Goal: Information Seeking & Learning: Check status

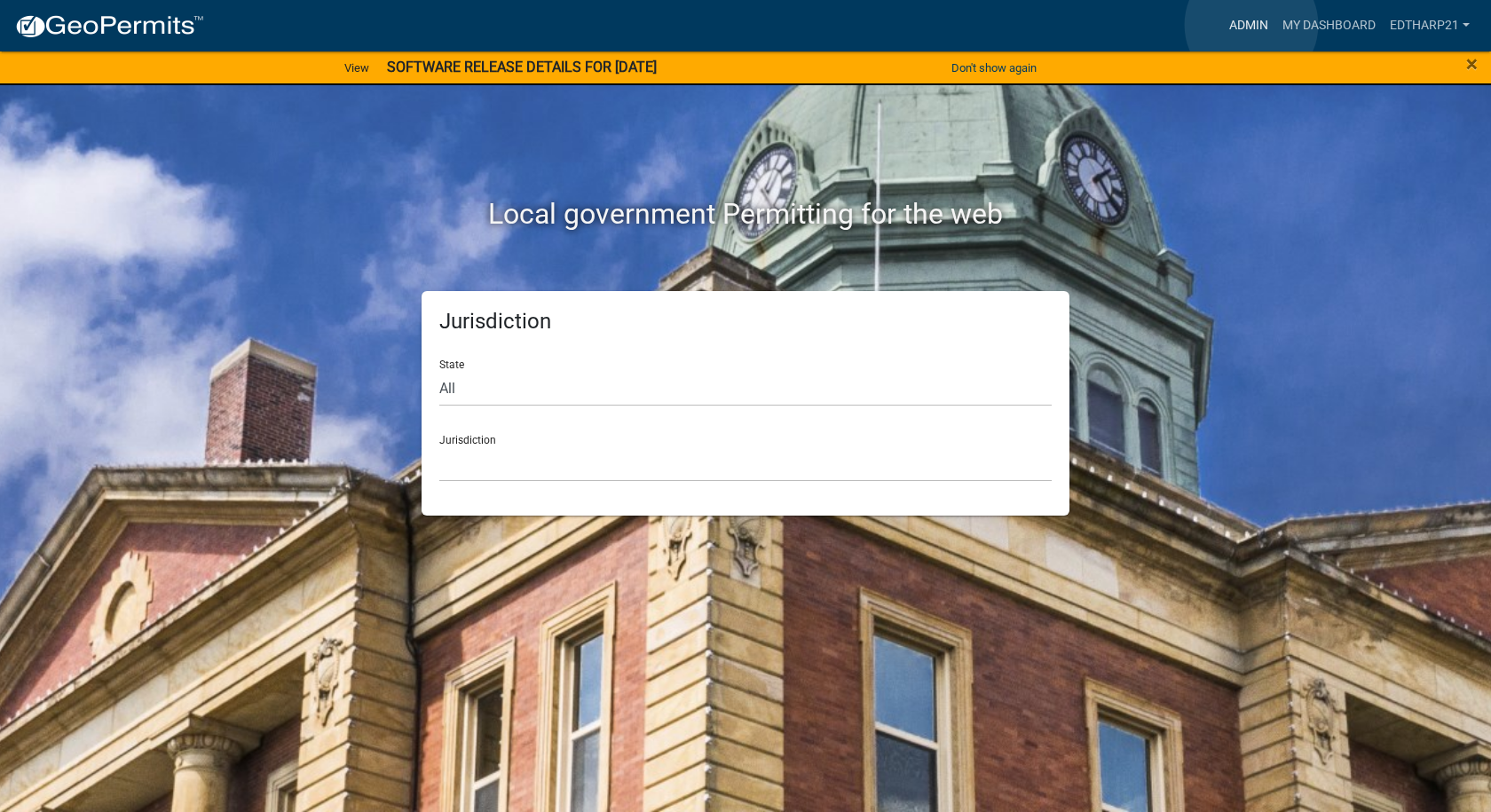
click at [1251, 25] on link "Admin" at bounding box center [1248, 25] width 54 height 34
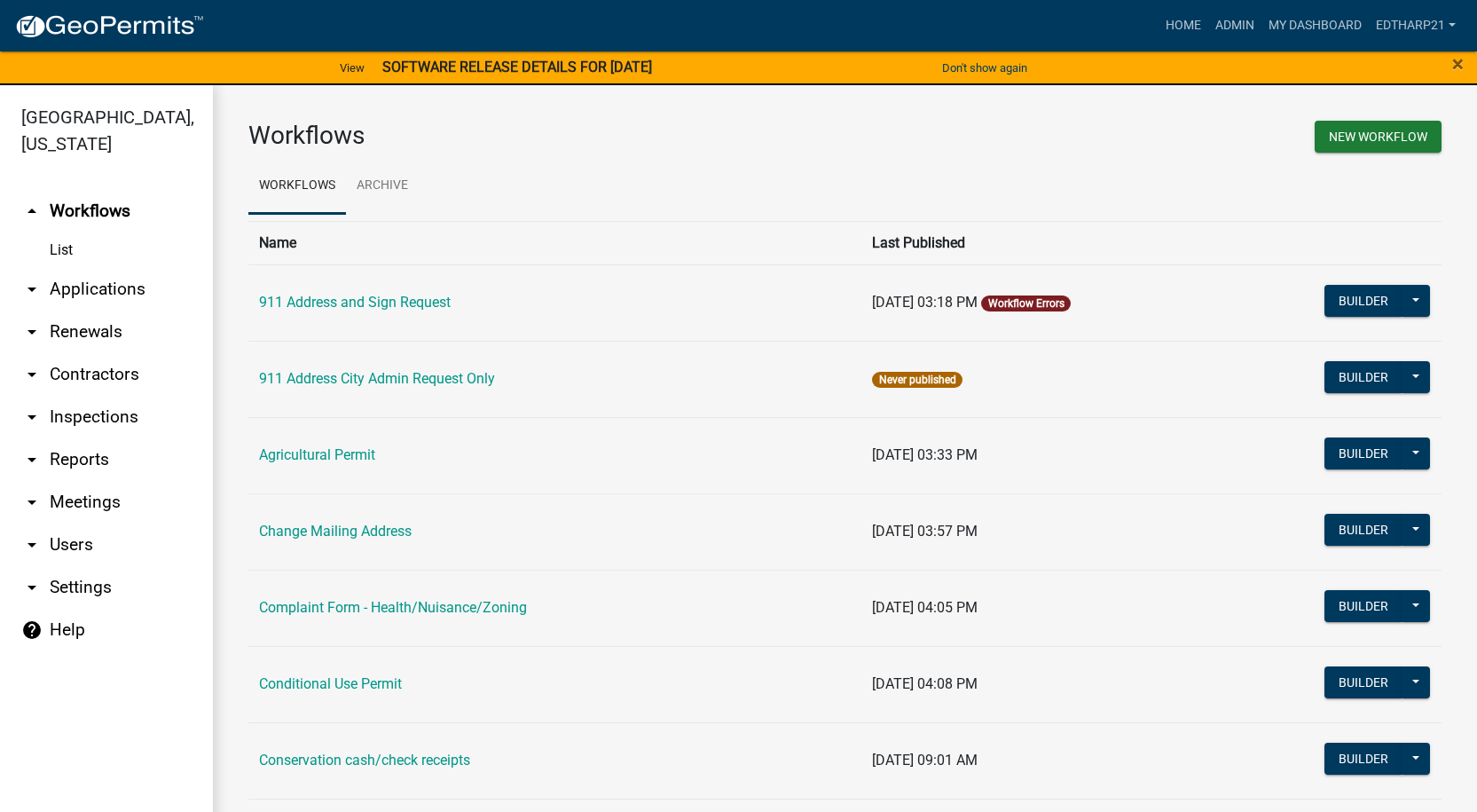
click at [121, 268] on link "arrow_drop_down Applications" at bounding box center [106, 289] width 213 height 43
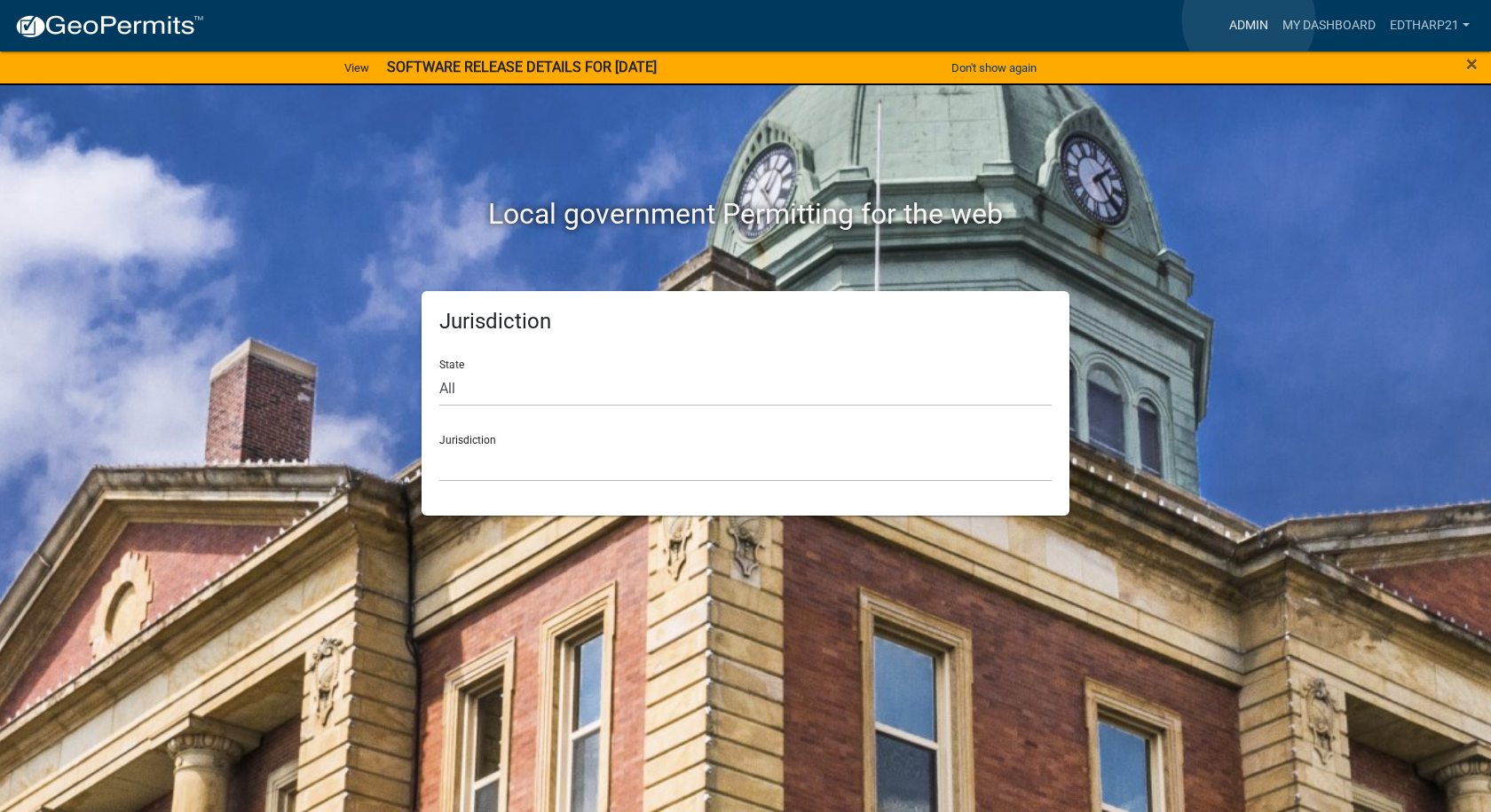
click at [1248, 19] on link "Admin" at bounding box center [1248, 25] width 54 height 34
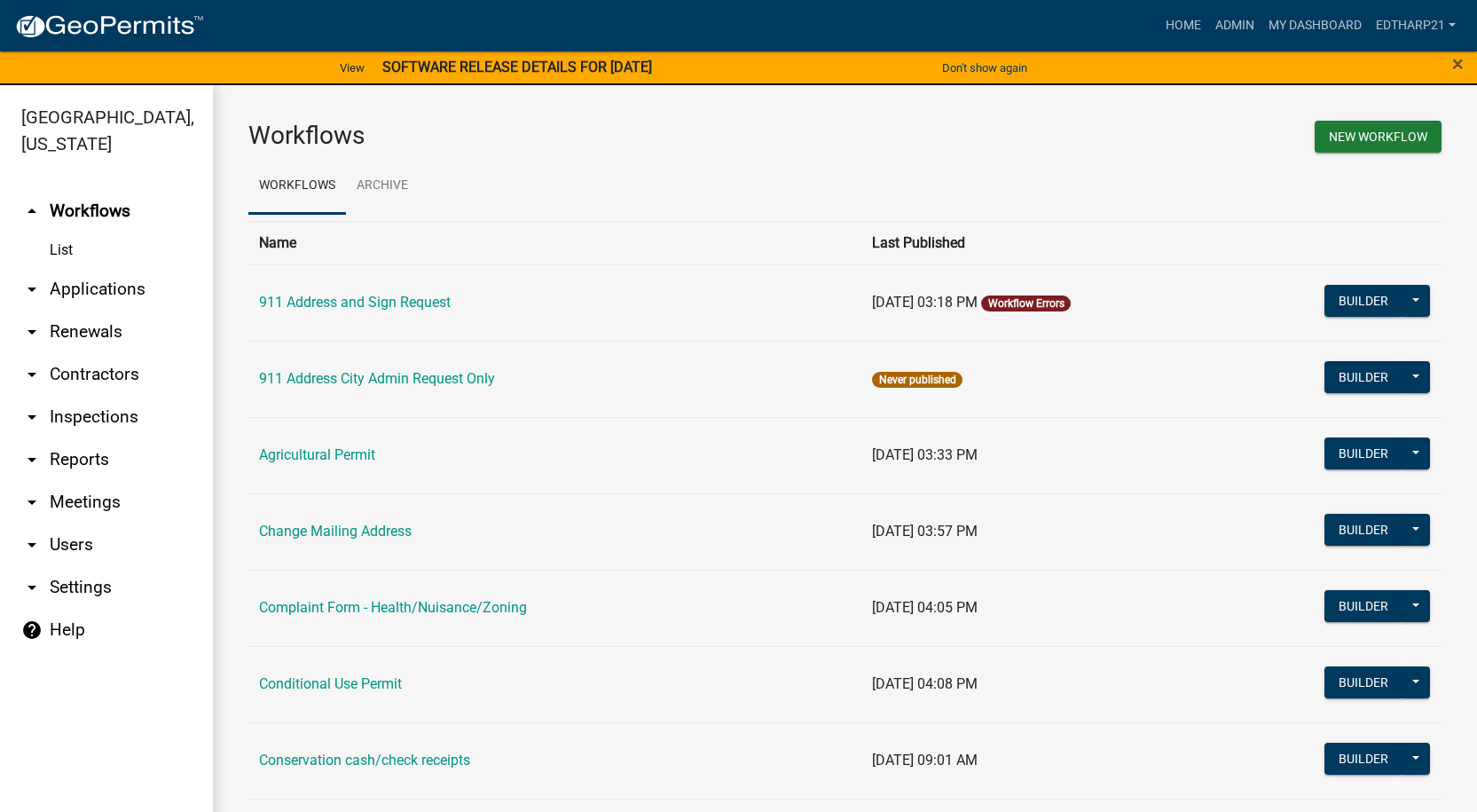
click at [120, 268] on link "arrow_drop_down Applications" at bounding box center [106, 289] width 213 height 43
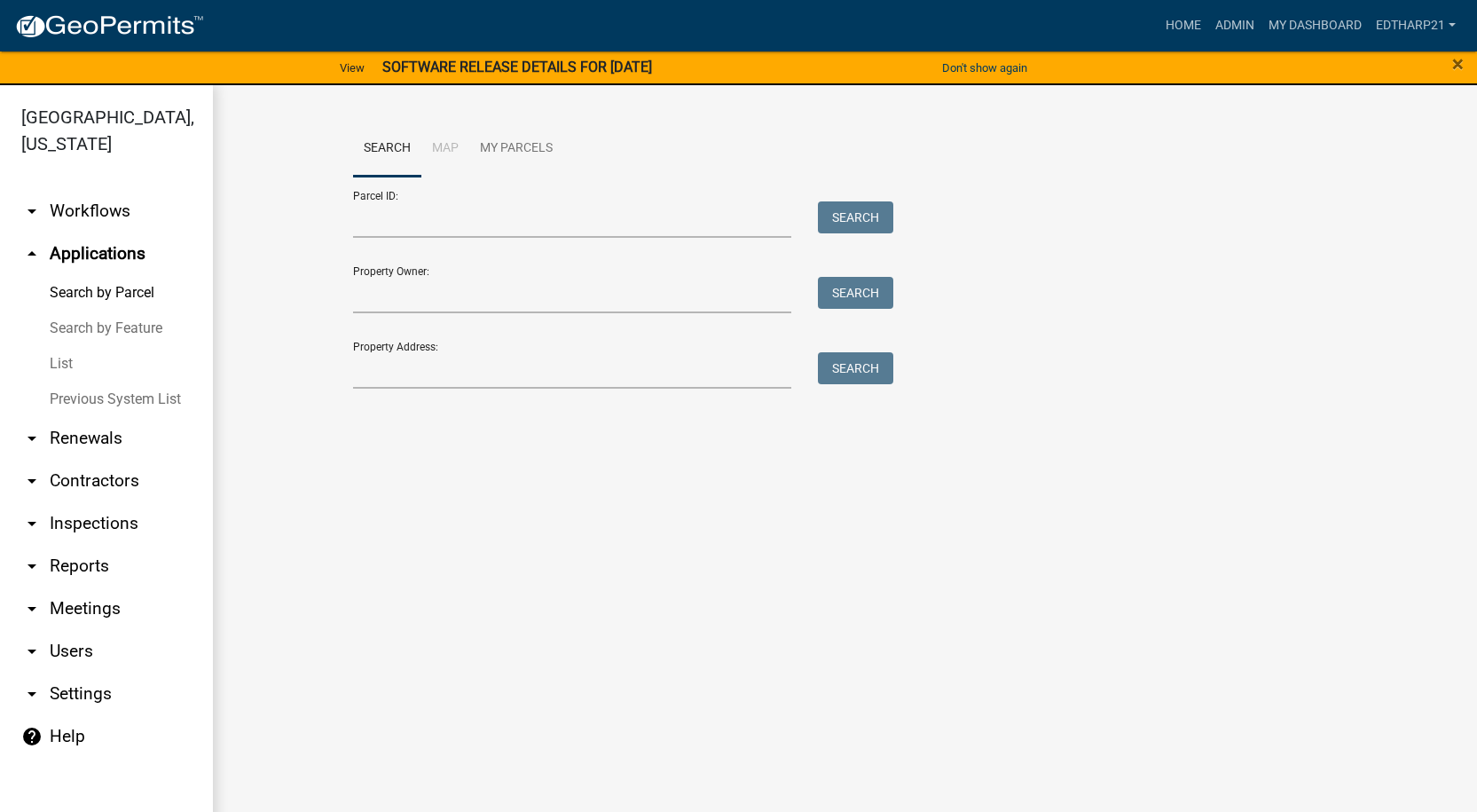
click at [56, 346] on link "List" at bounding box center [106, 363] width 213 height 35
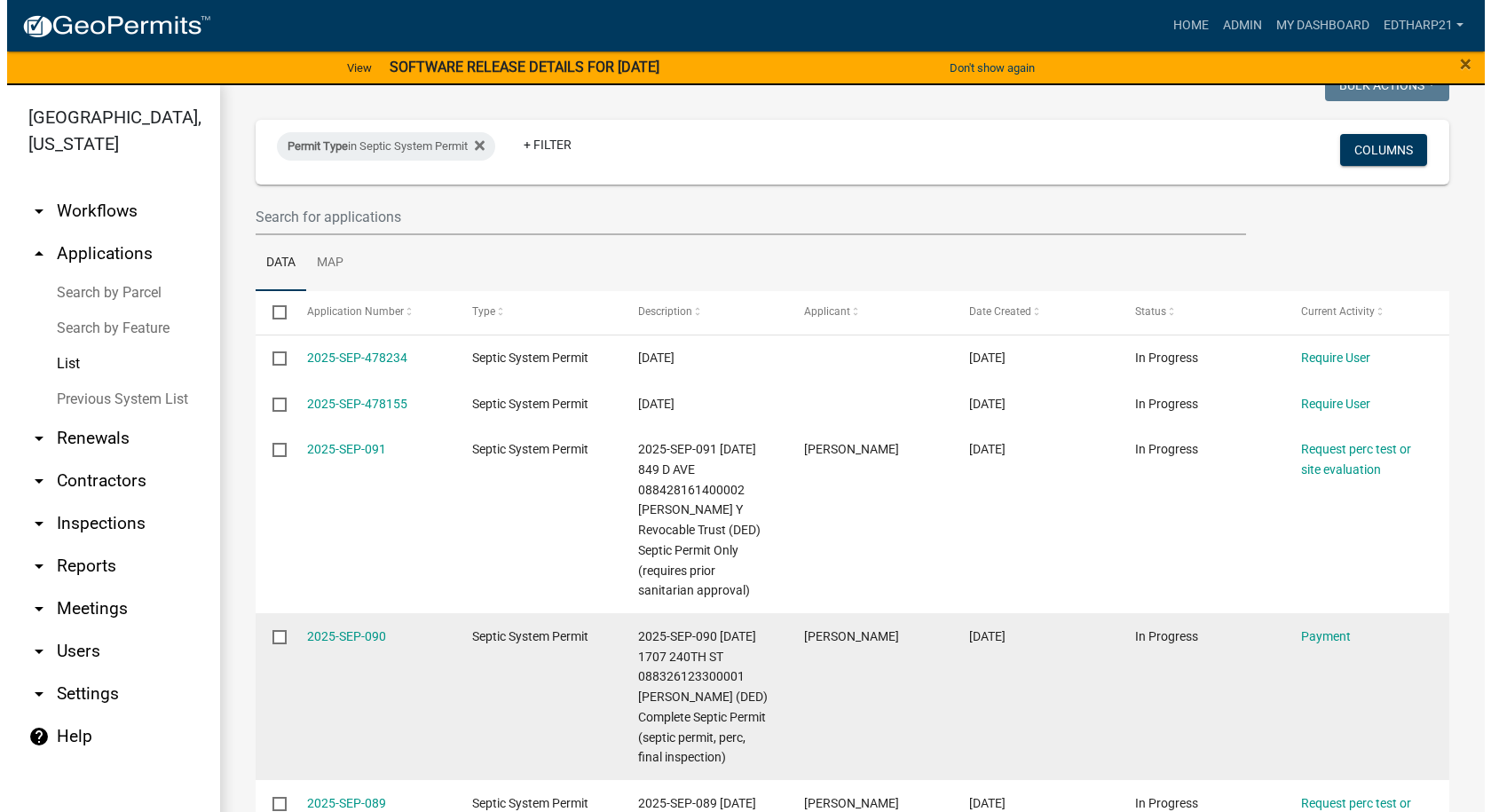
scroll to position [177, 0]
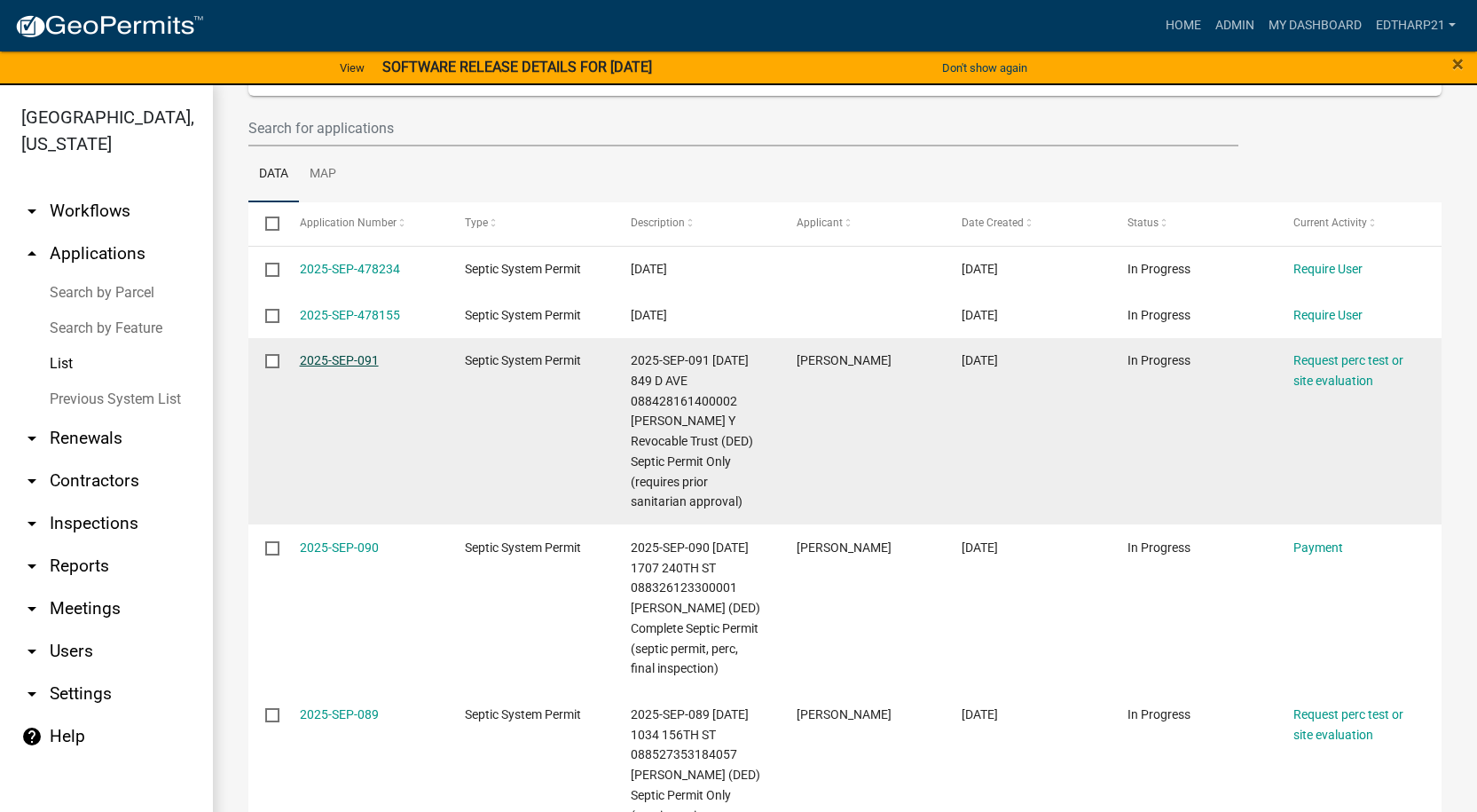
click at [342, 356] on link "2025-SEP-091" at bounding box center [339, 361] width 79 height 15
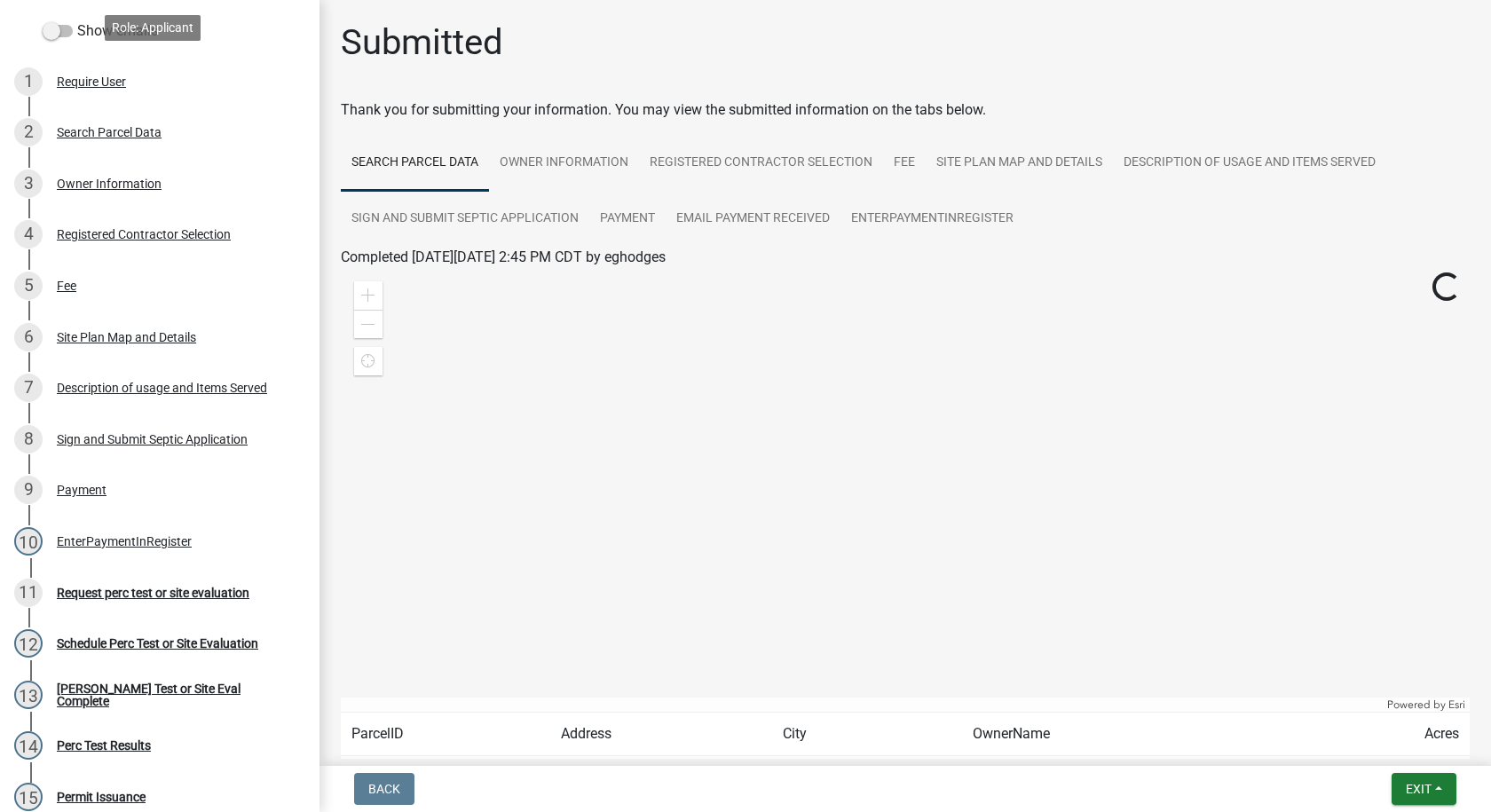
scroll to position [266, 0]
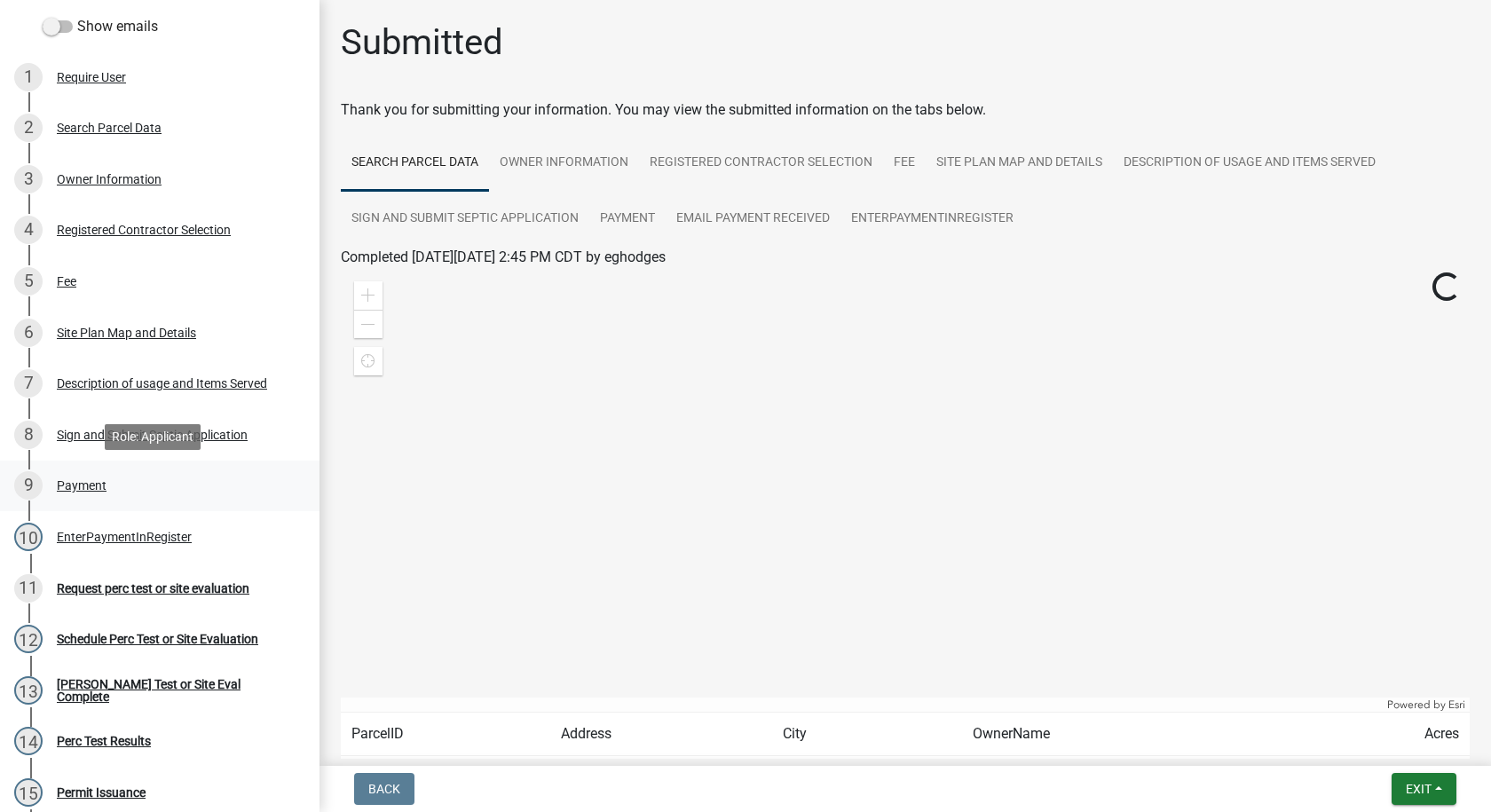
click at [88, 488] on div "Payment" at bounding box center [81, 485] width 50 height 13
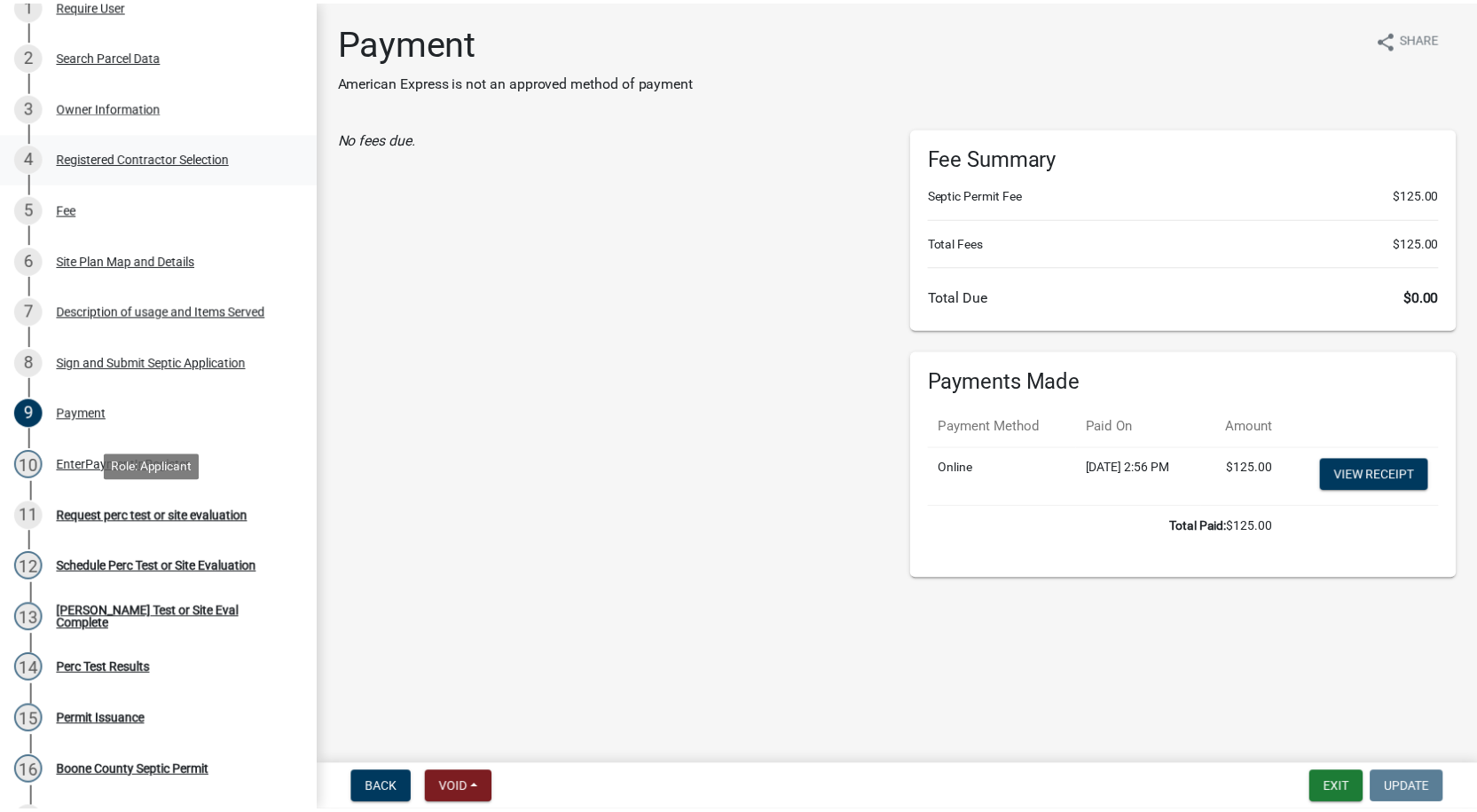
scroll to position [0, 0]
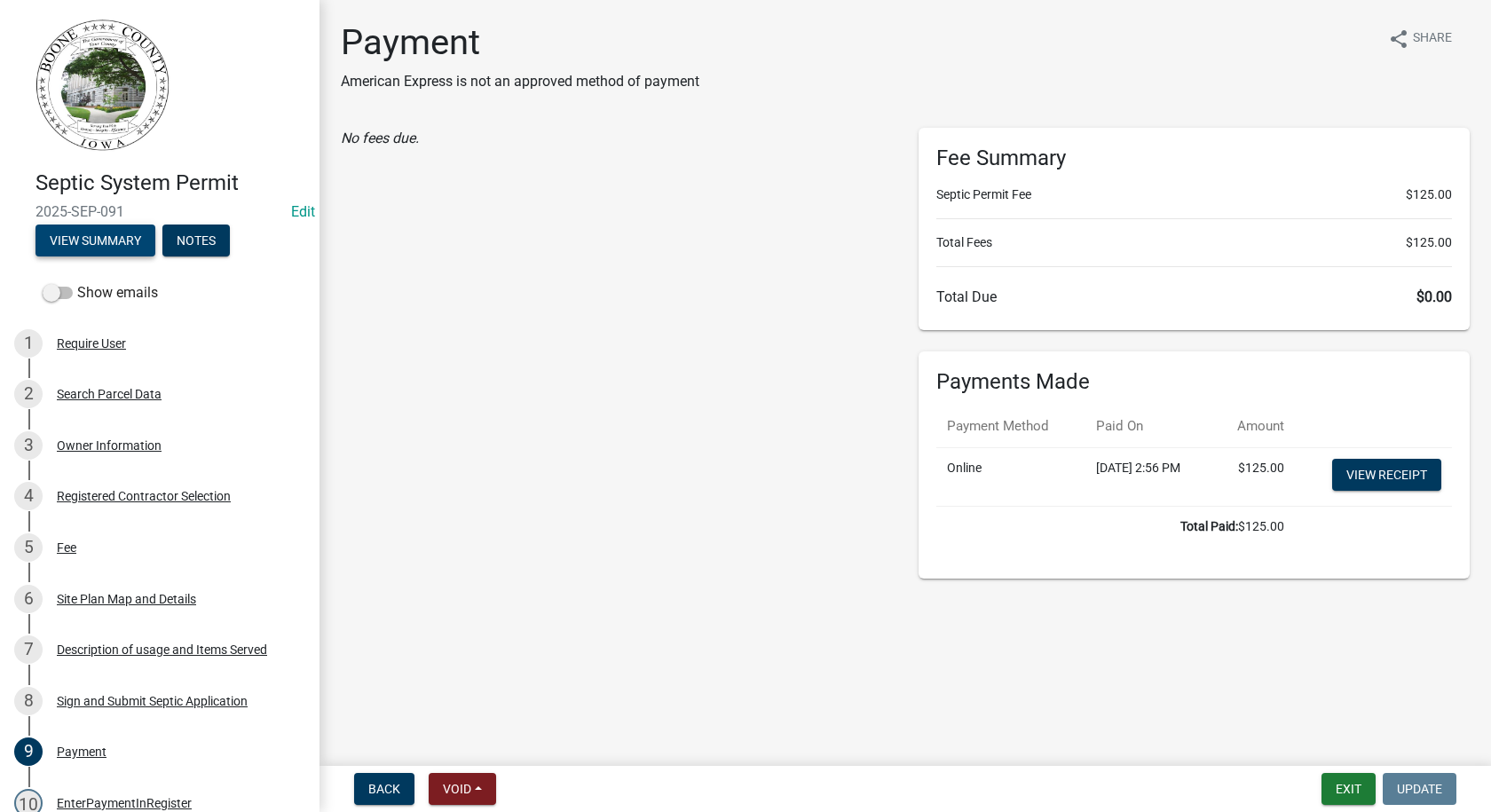
click at [101, 244] on button "View Summary" at bounding box center [95, 240] width 120 height 32
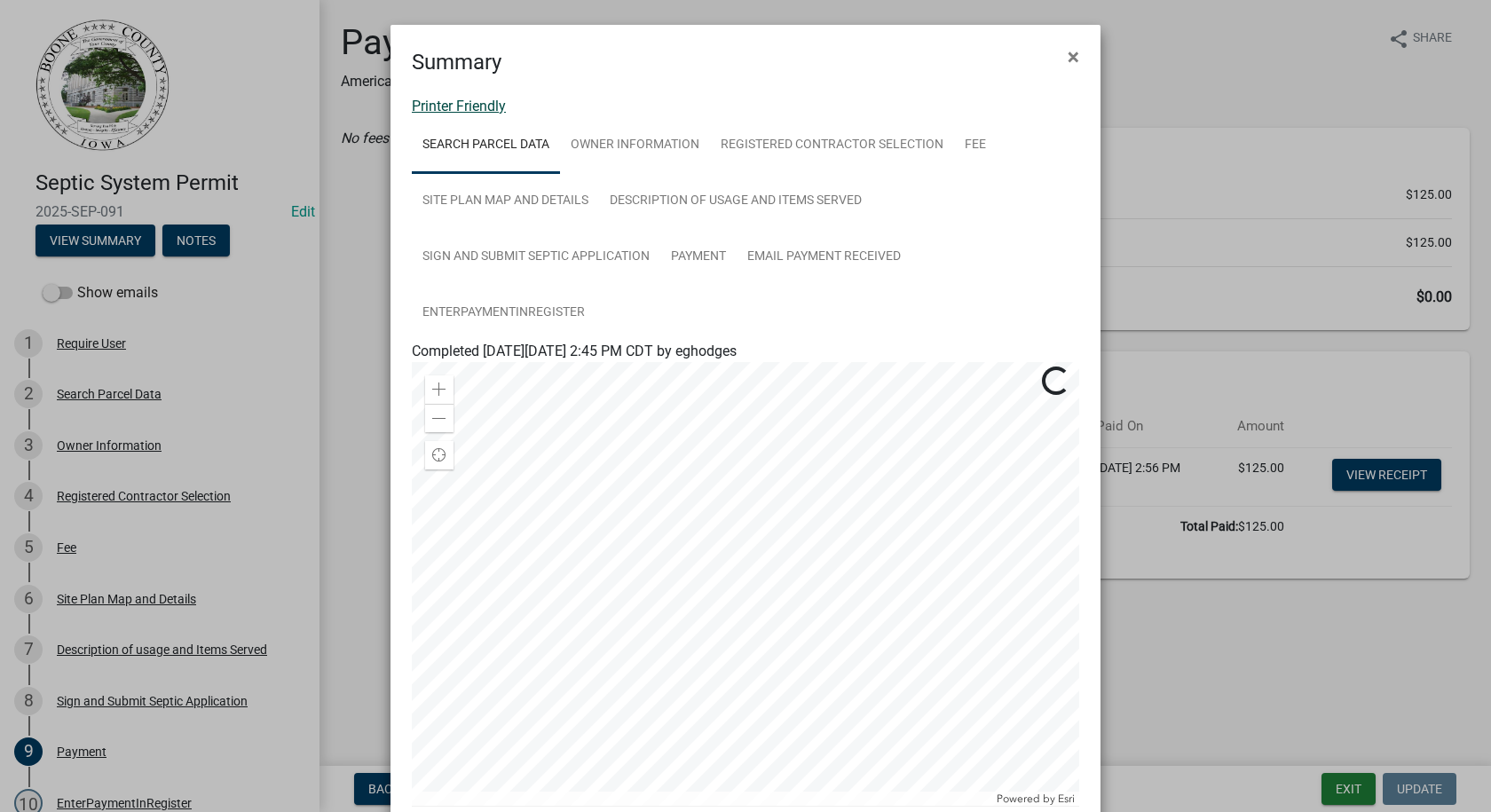
click at [472, 104] on link "Printer Friendly" at bounding box center [459, 105] width 94 height 17
click at [1070, 56] on span "×" at bounding box center [1073, 56] width 12 height 25
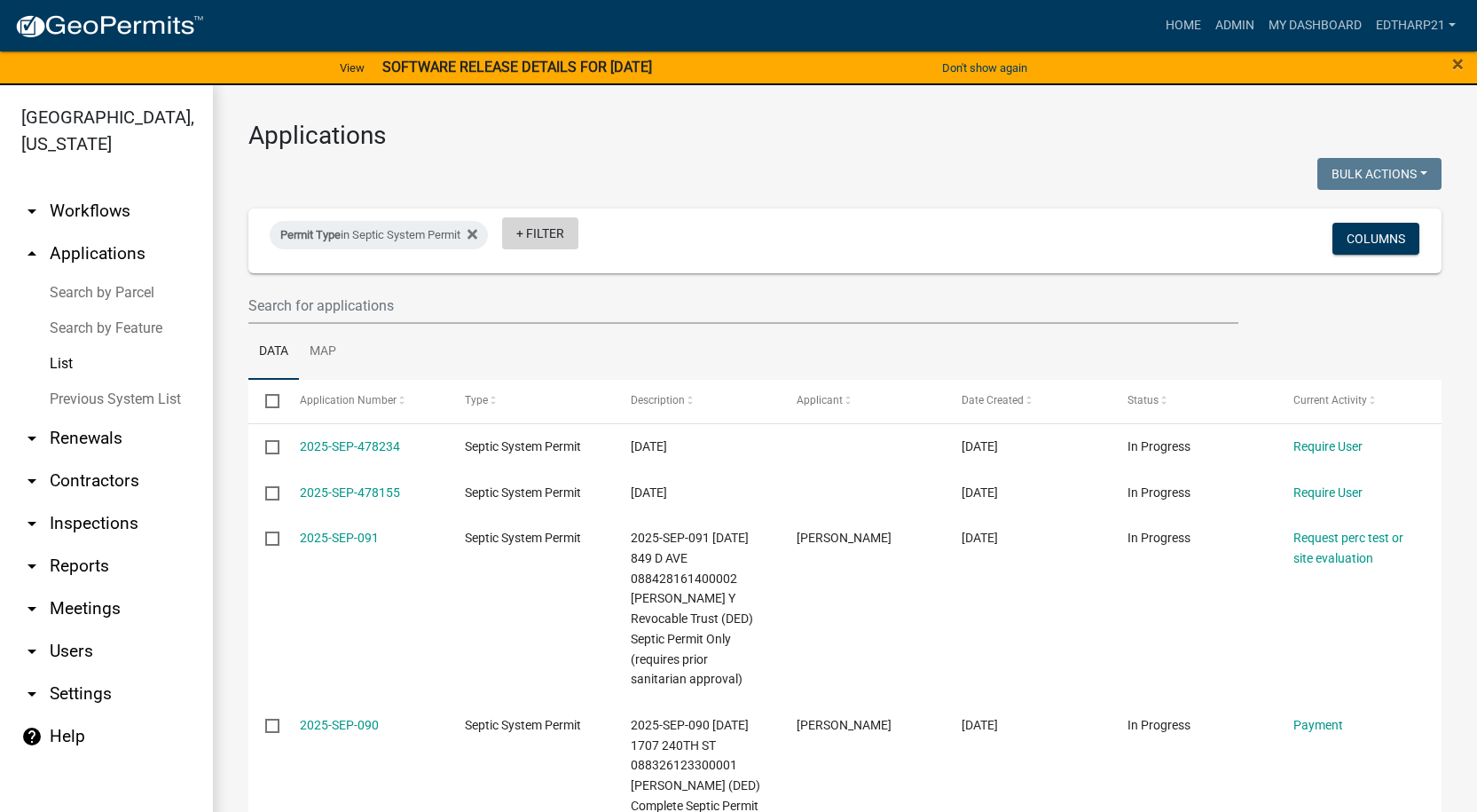
click at [548, 233] on link "+ Filter" at bounding box center [540, 233] width 76 height 32
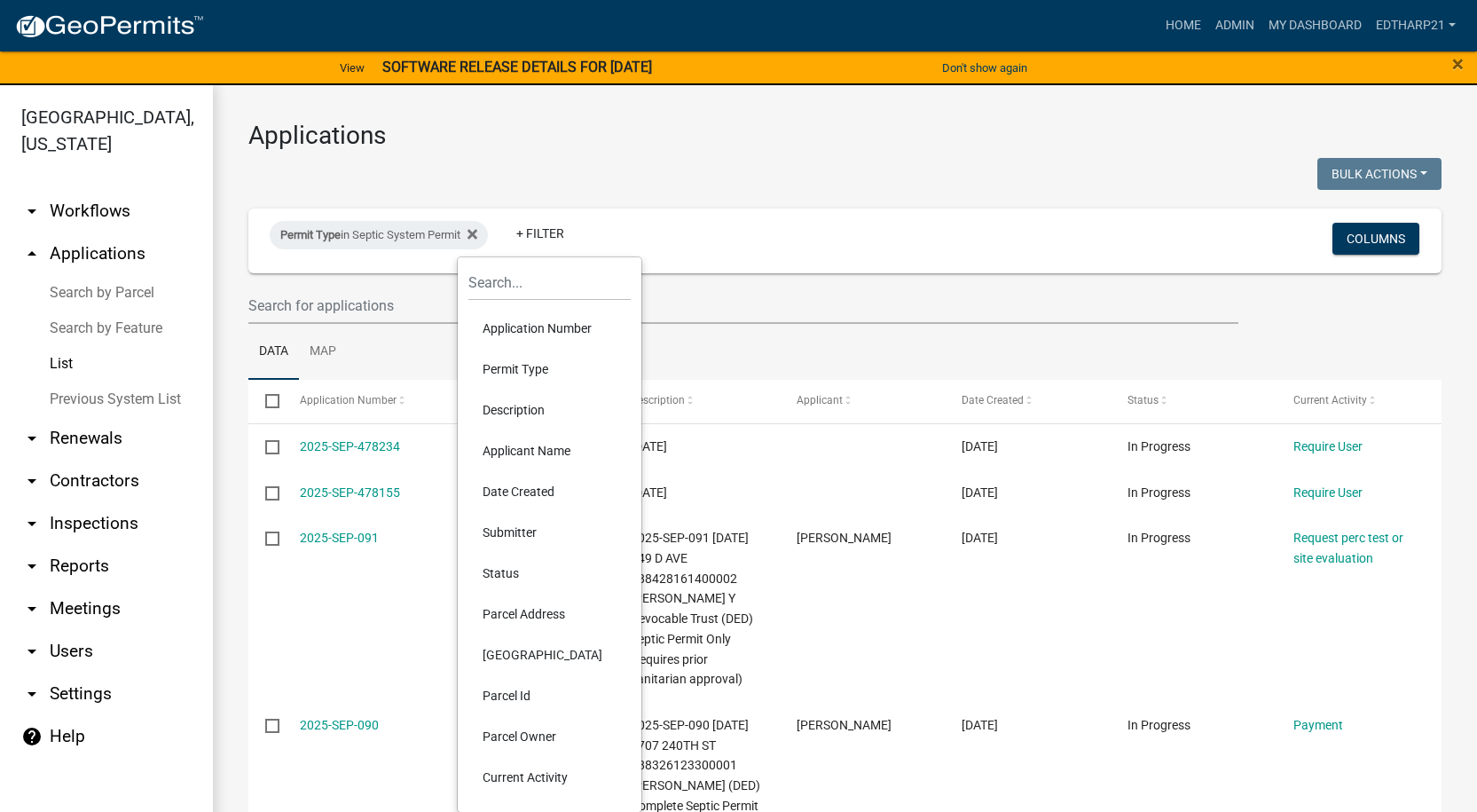
click at [489, 367] on li "Permit Type" at bounding box center [550, 369] width 163 height 41
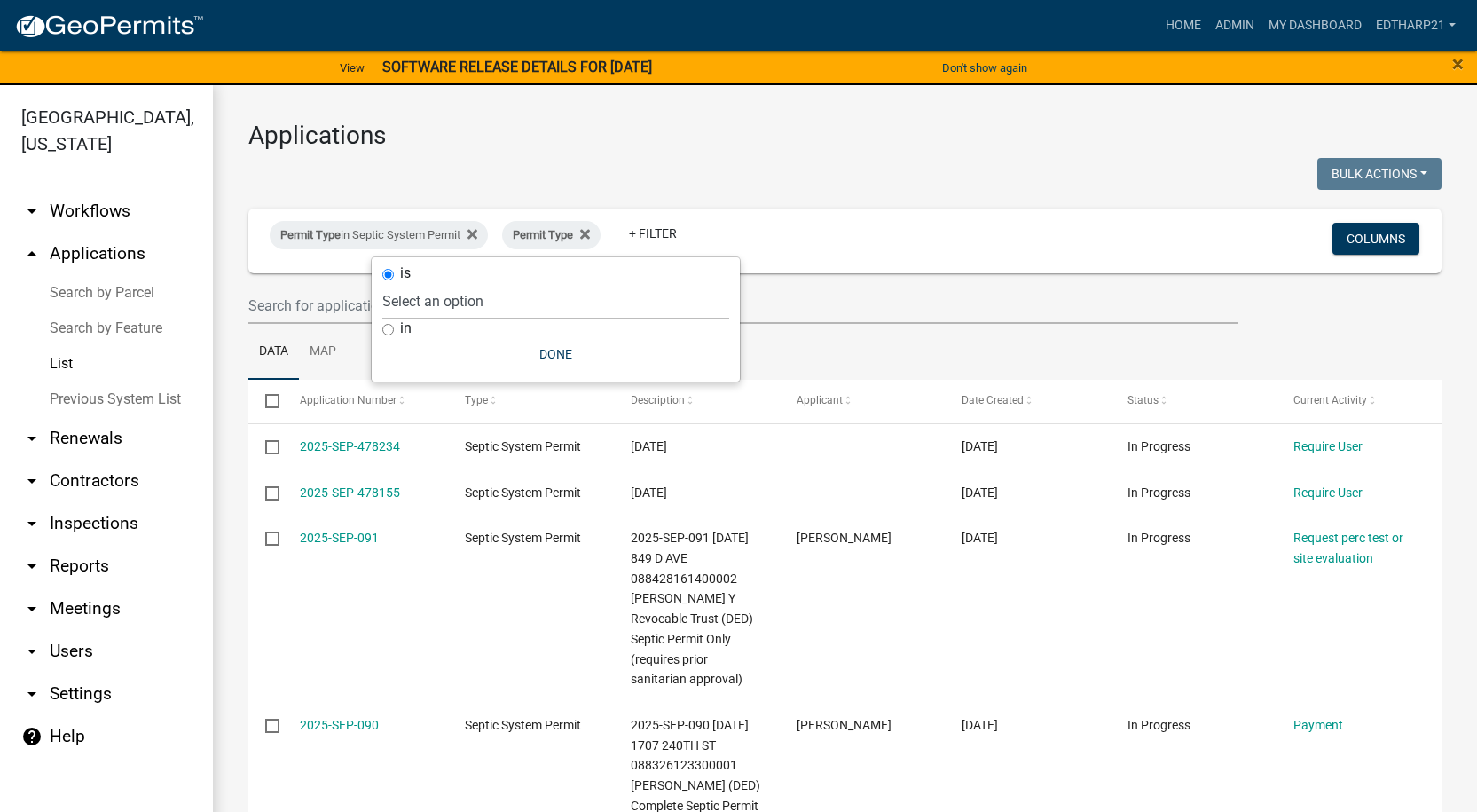
click at [383, 331] on input "in" at bounding box center [388, 329] width 12 height 12
radio input "true"
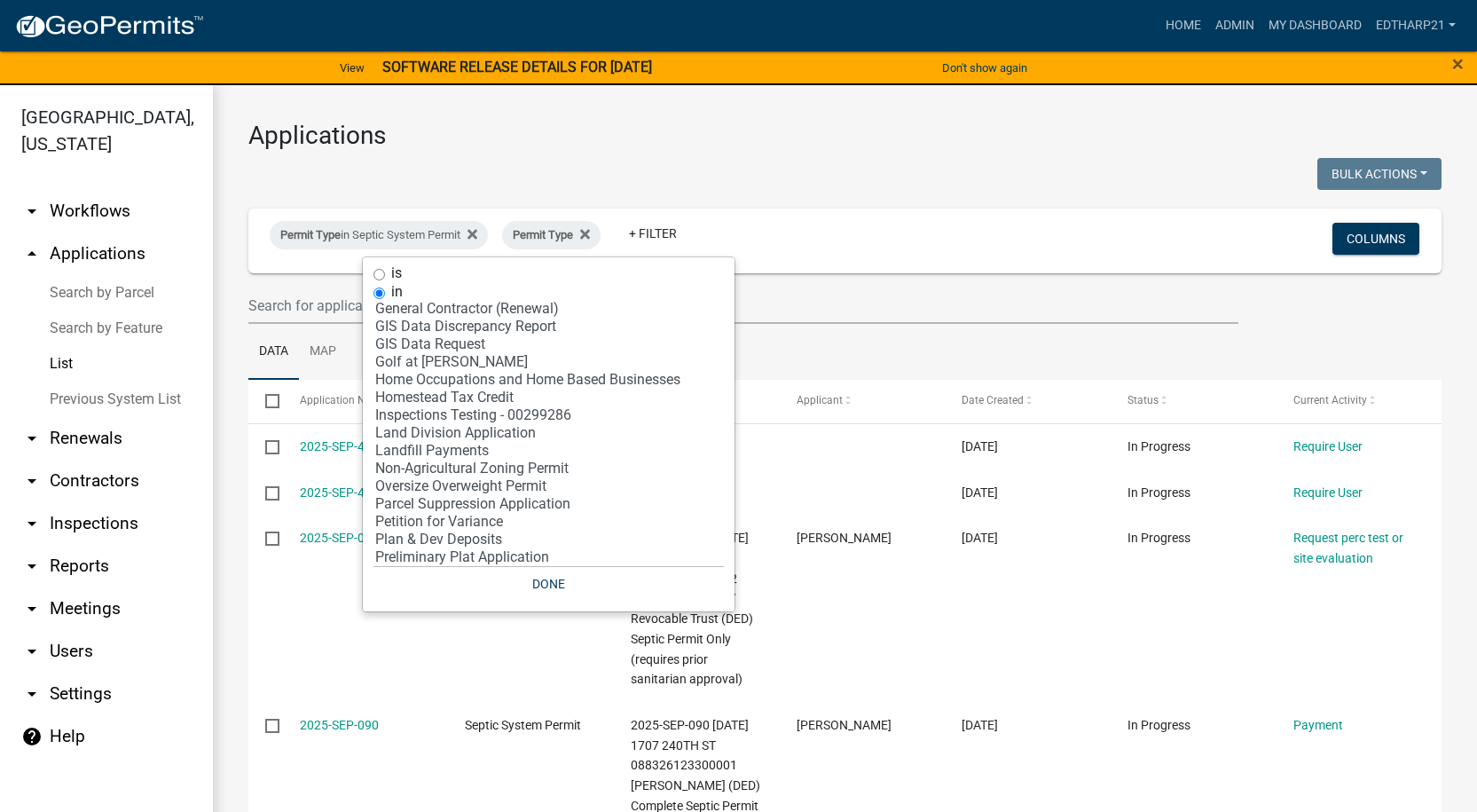
scroll to position [355, 0]
select select "30: '81c92f48-3f2d-4d93-9c6b-d1dd1ea8186b'"
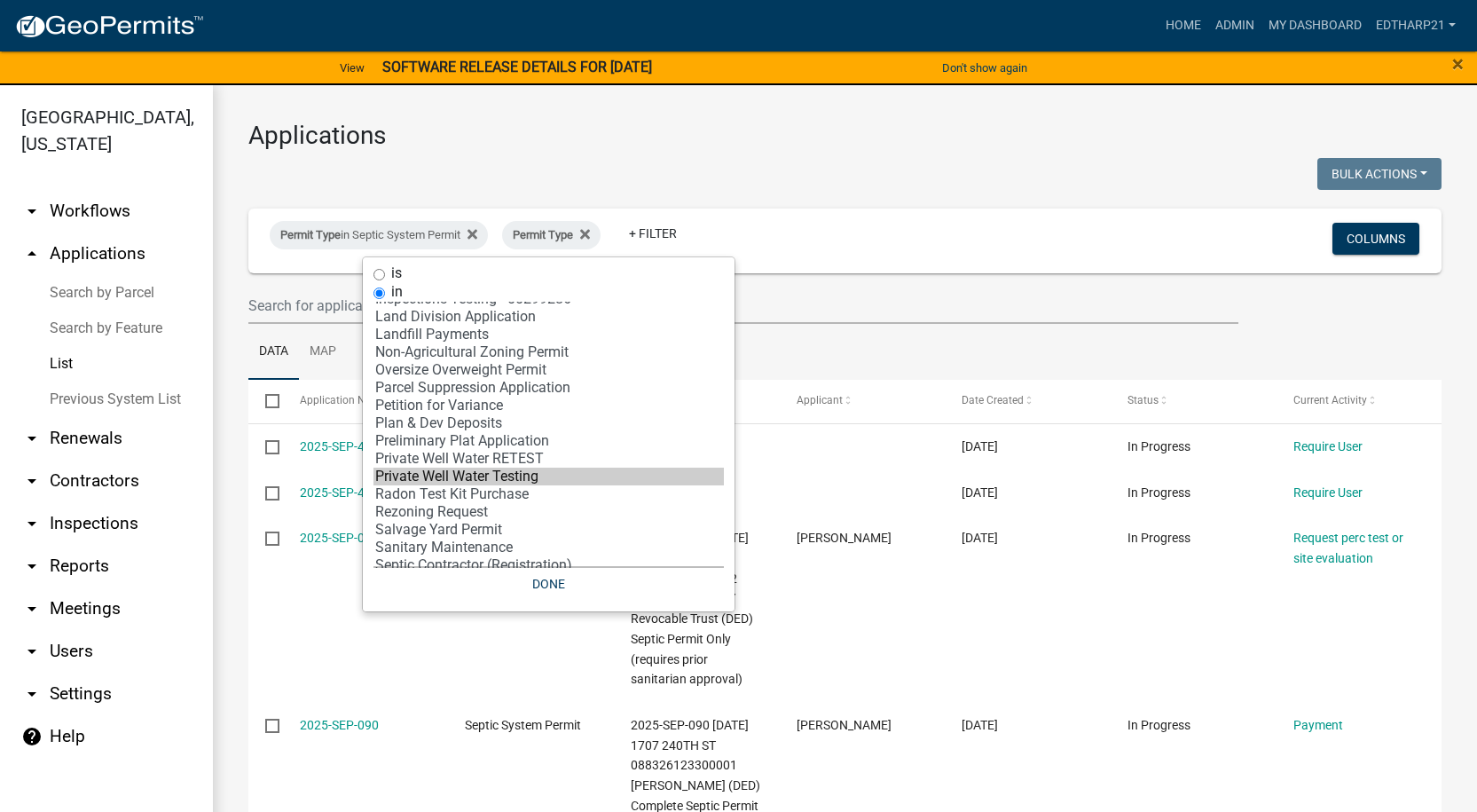
click at [437, 479] on option "Private Well Water Testing" at bounding box center [549, 477] width 351 height 18
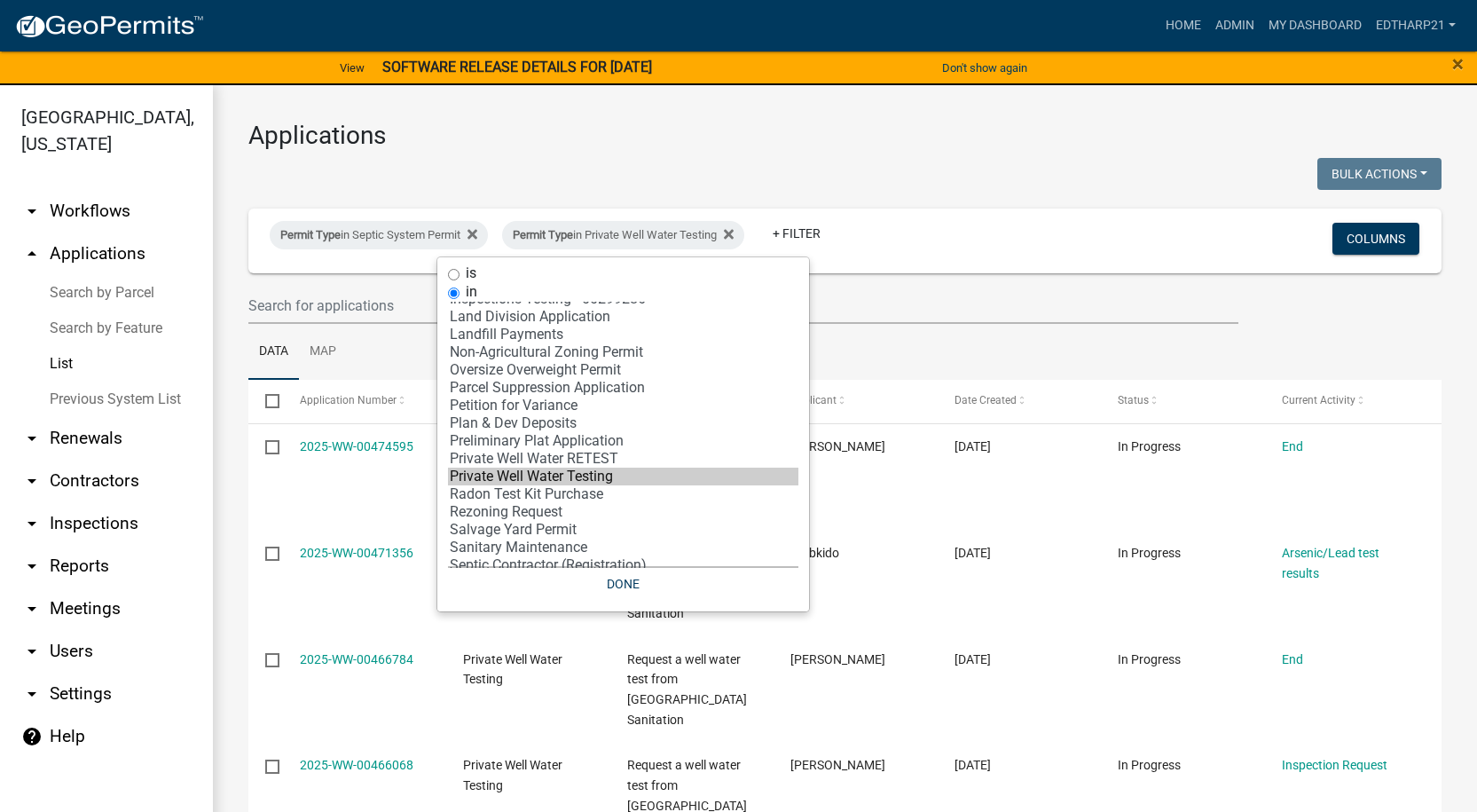
click at [884, 356] on ul "Data Map" at bounding box center [844, 352] width 1193 height 56
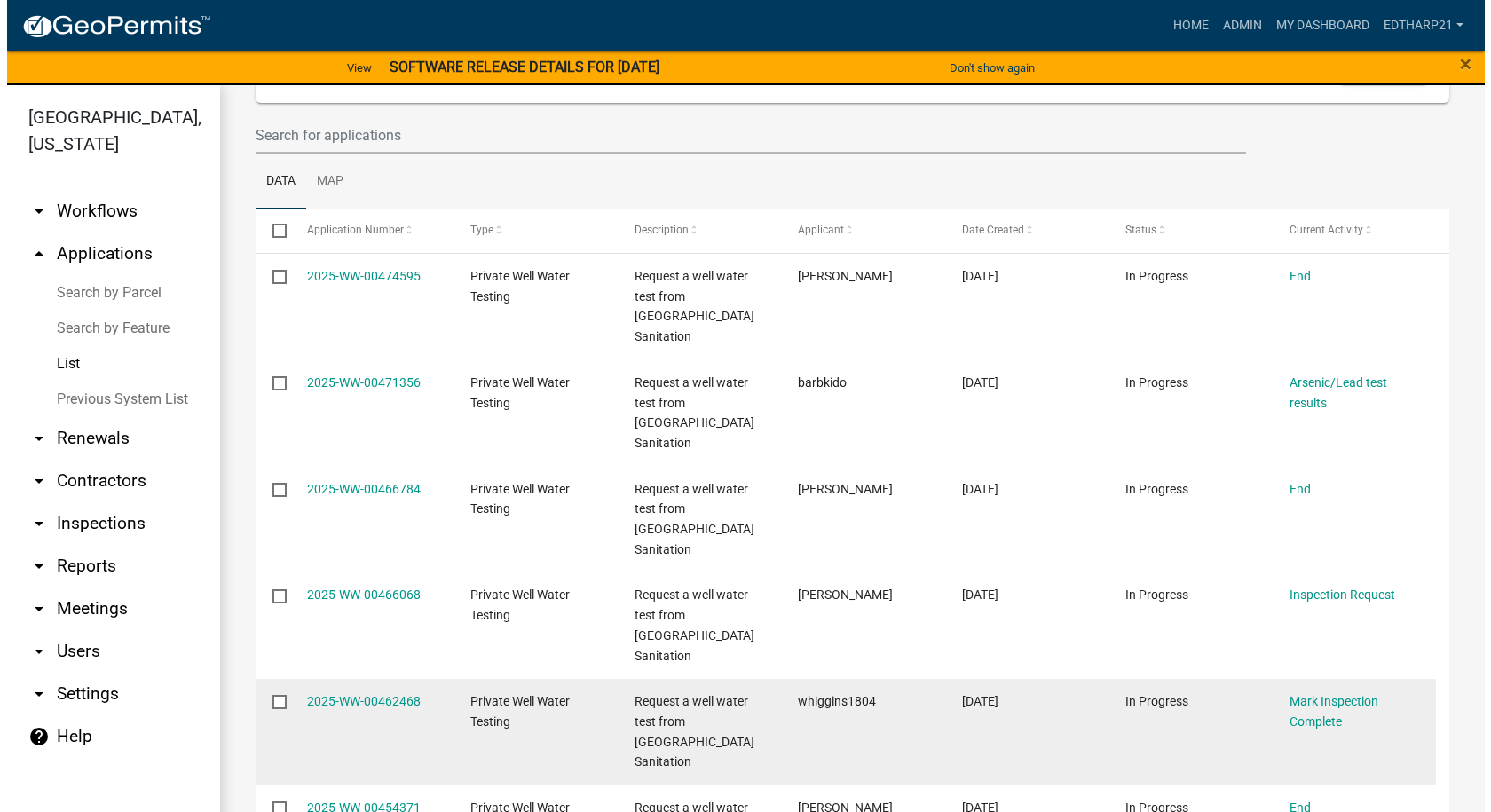
scroll to position [0, 0]
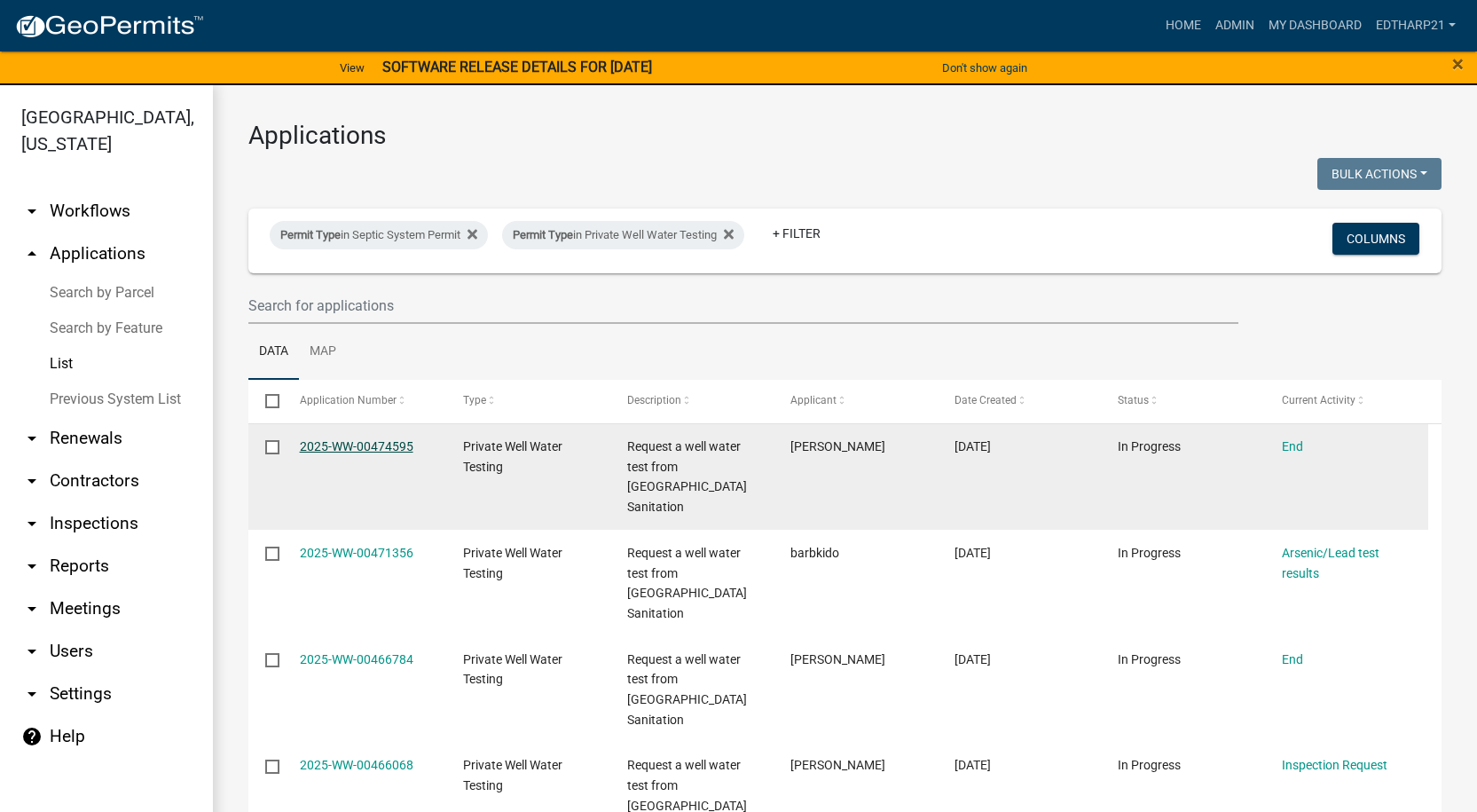
click at [378, 444] on link "2025-WW-00474595" at bounding box center [356, 446] width 114 height 15
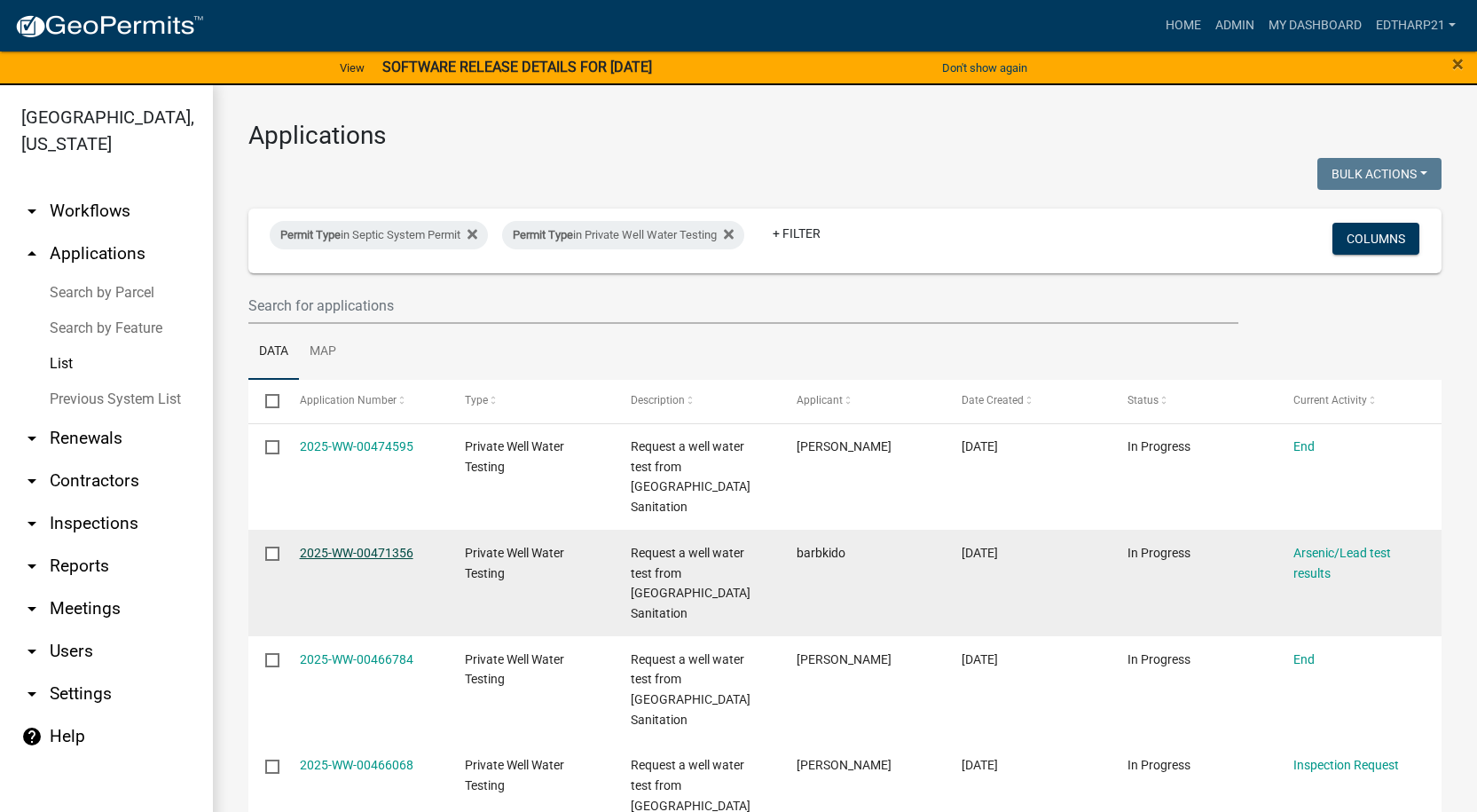
click at [386, 546] on link "2025-WW-00471356" at bounding box center [356, 553] width 114 height 15
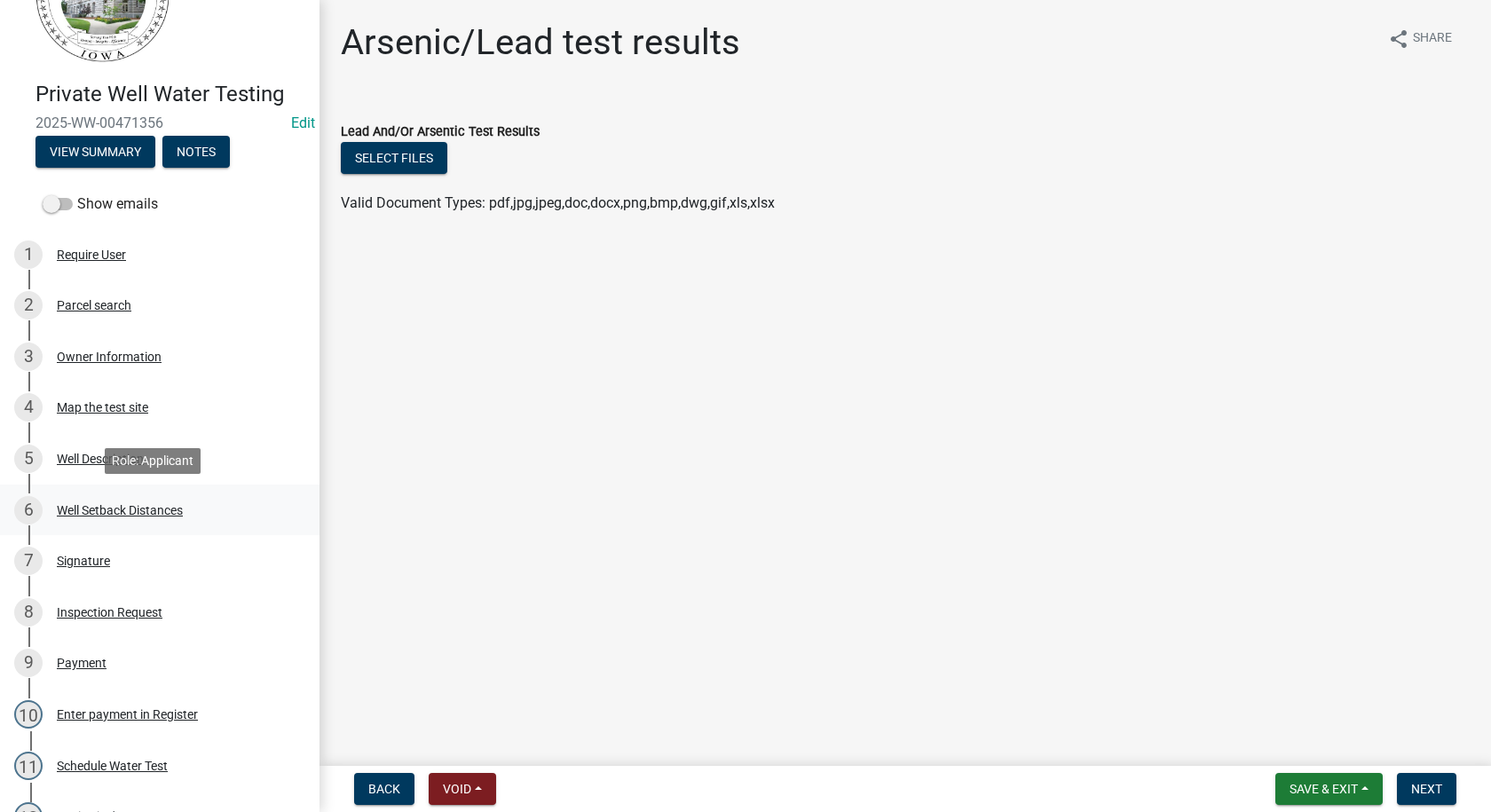
scroll to position [177, 0]
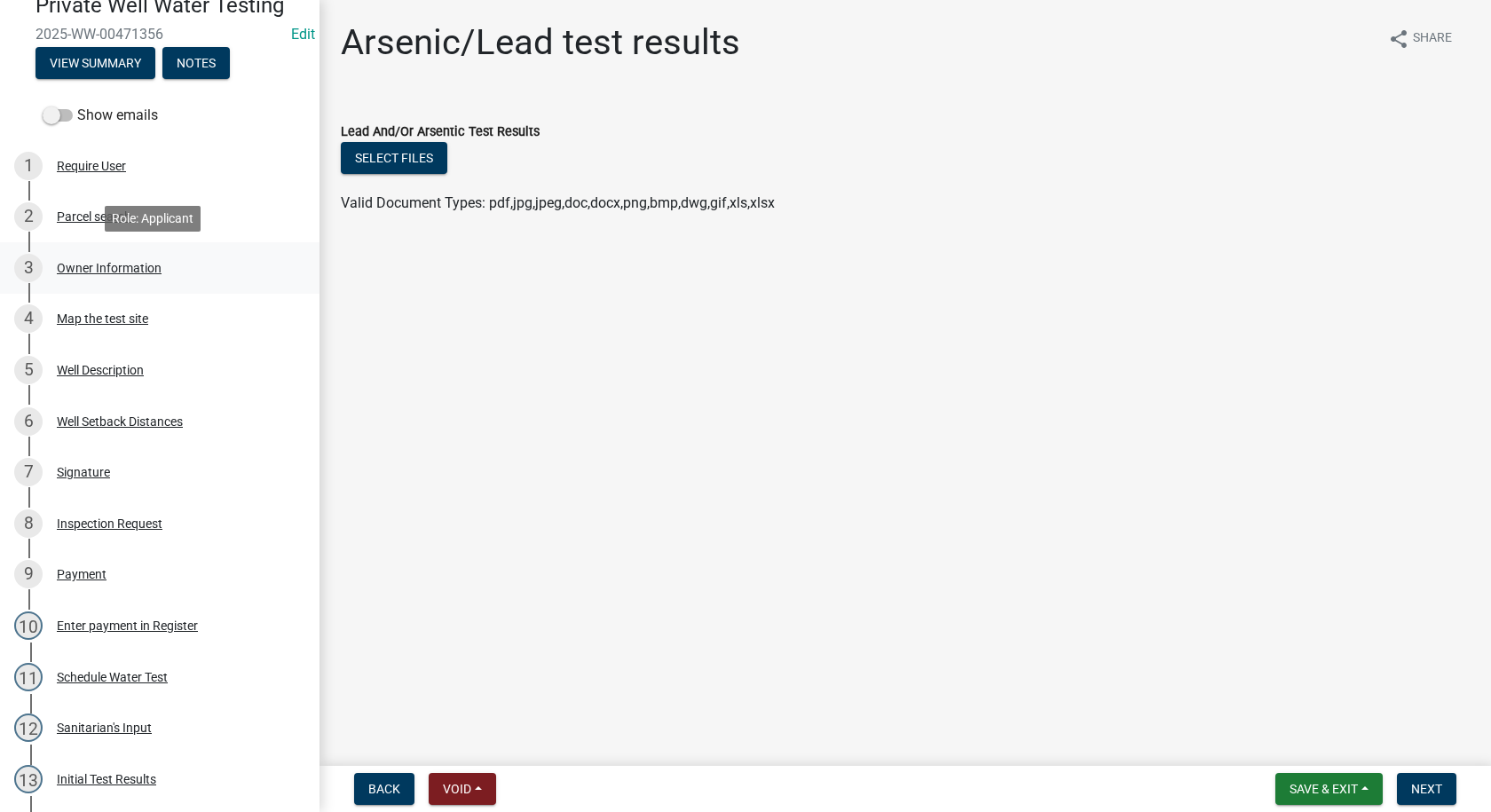
click at [84, 265] on div "Owner Information" at bounding box center [108, 268] width 104 height 13
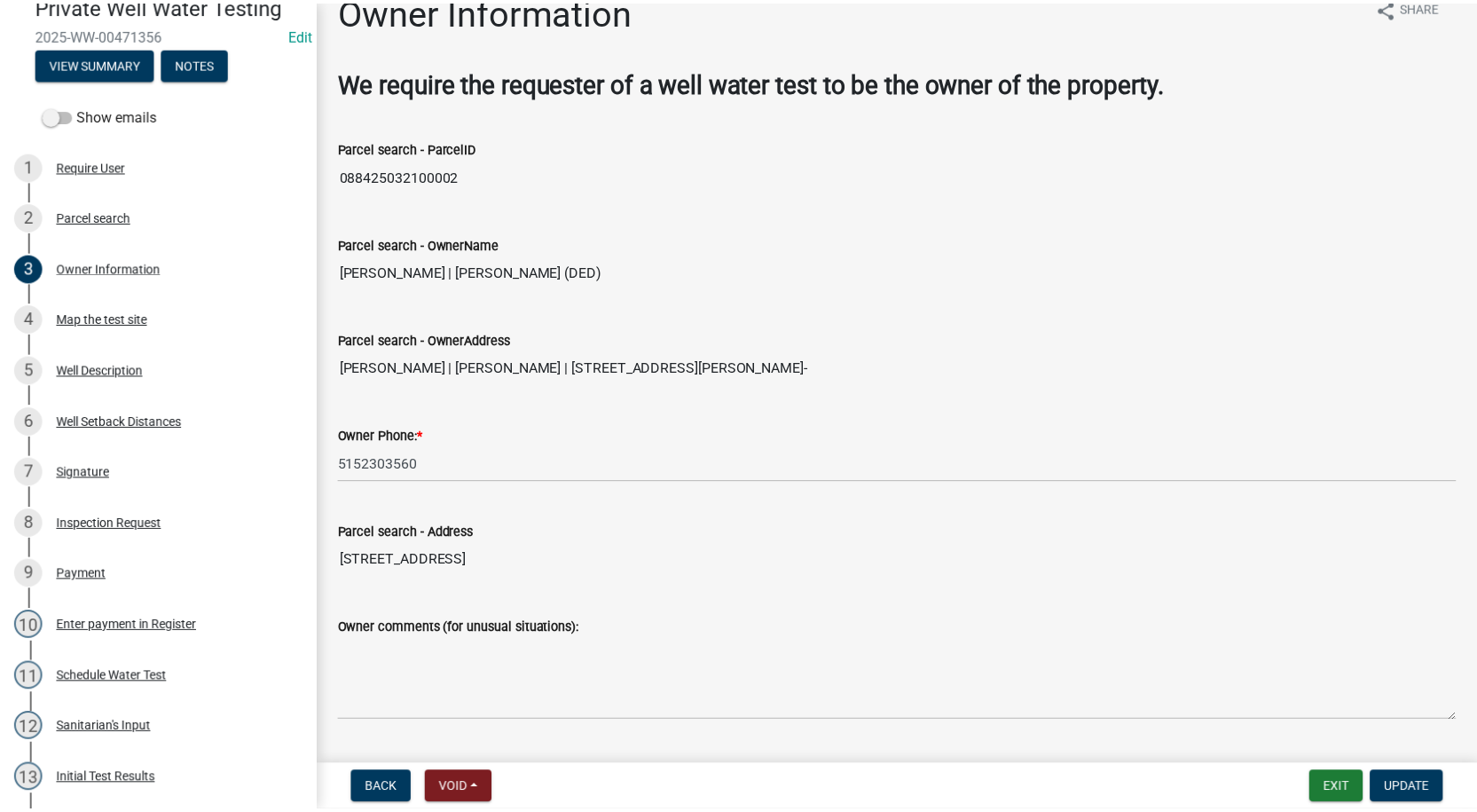
scroll to position [0, 0]
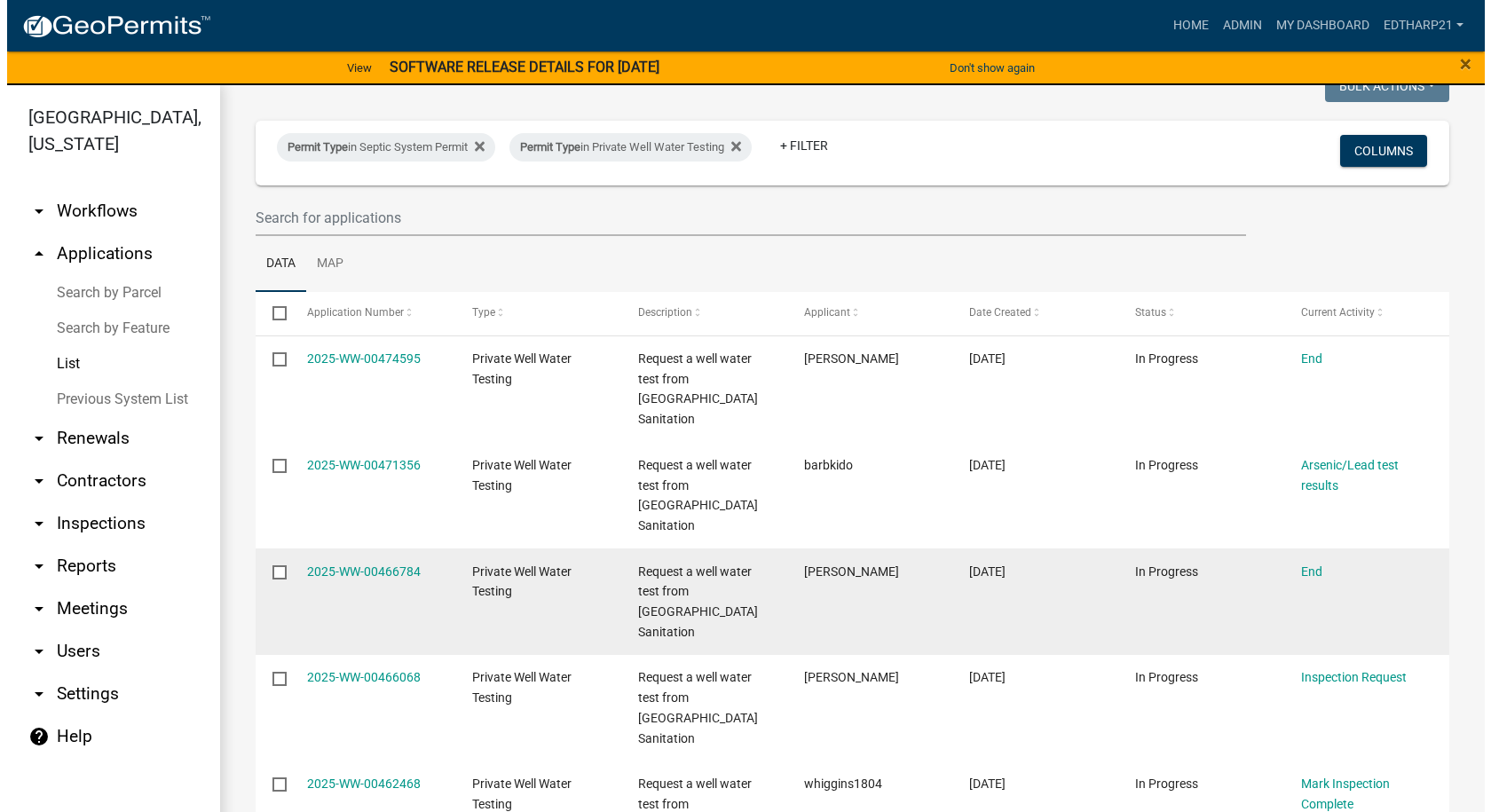
scroll to position [89, 0]
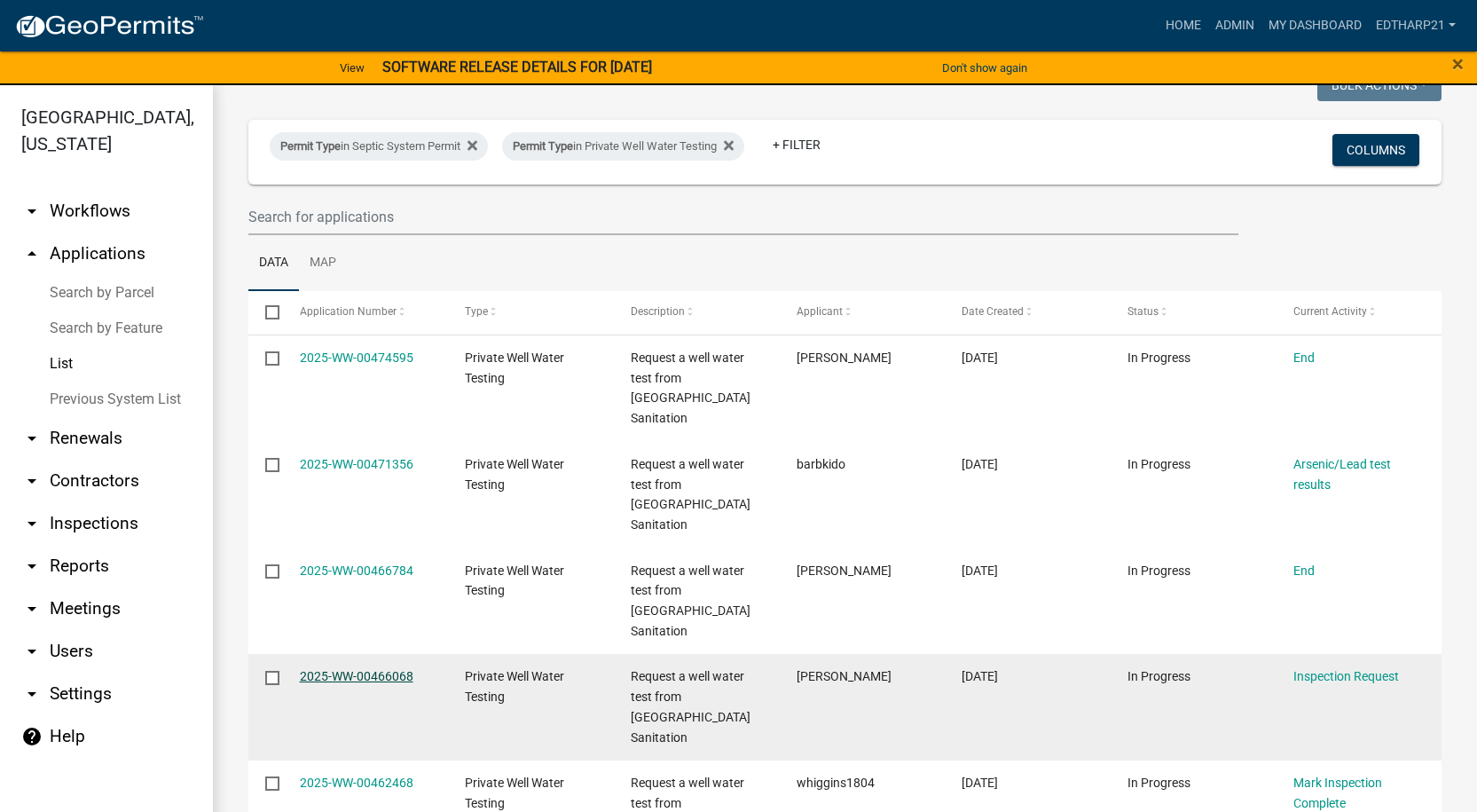
click at [367, 668] on link "2025-WW-00466068" at bounding box center [356, 676] width 114 height 15
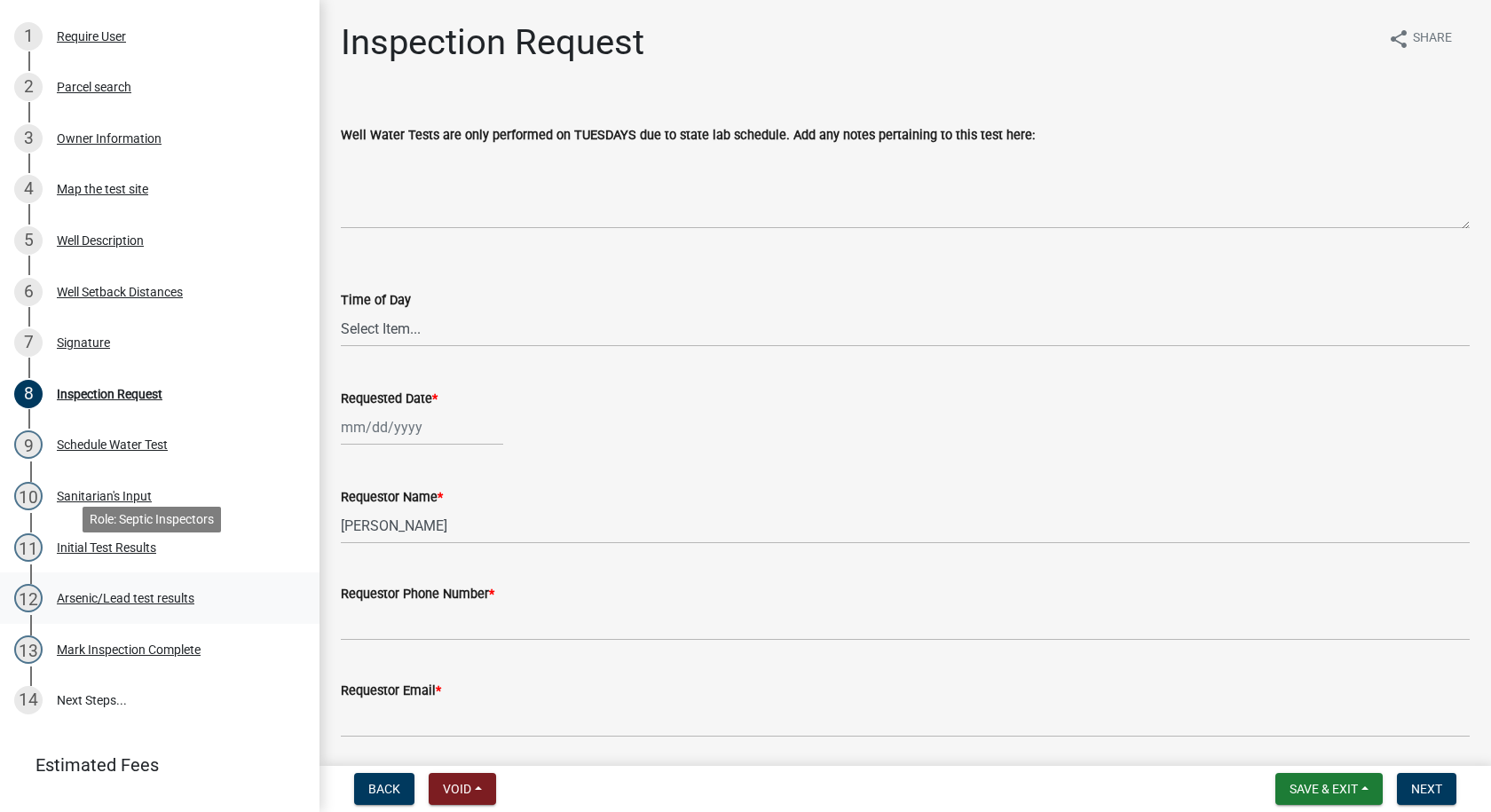
scroll to position [346, 0]
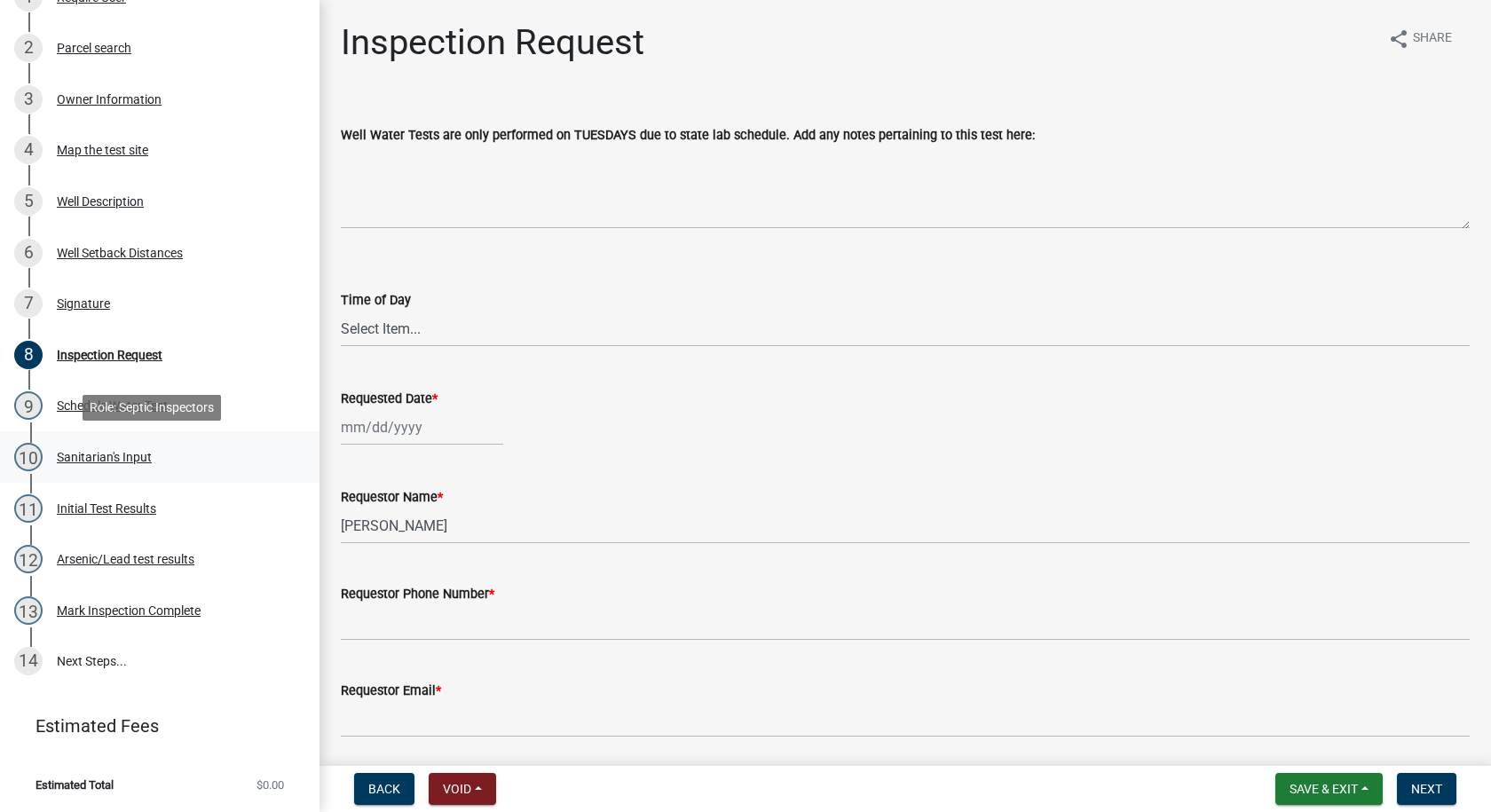
click at [94, 457] on div "Sanitarian's Input" at bounding box center [104, 457] width 94 height 13
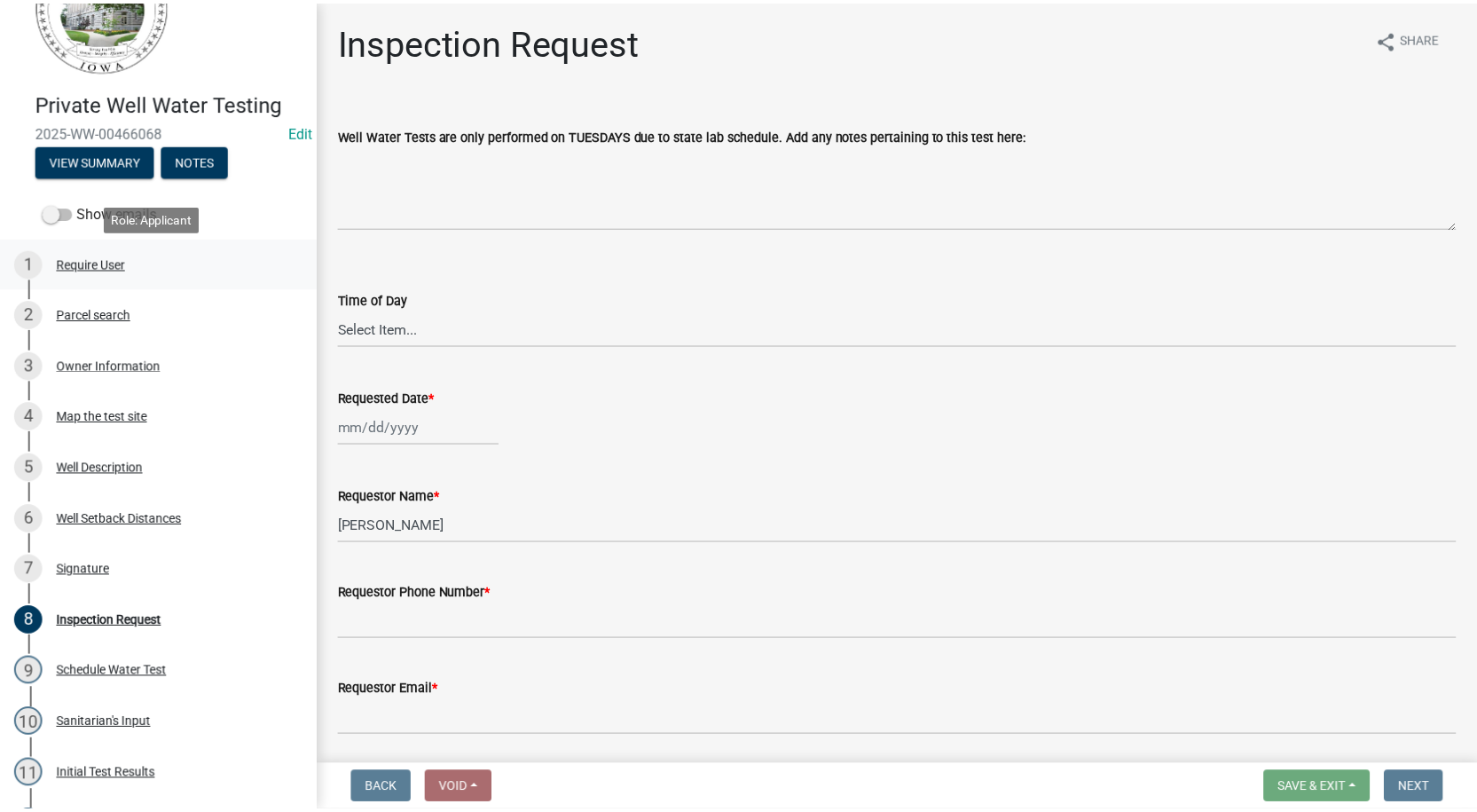
scroll to position [0, 0]
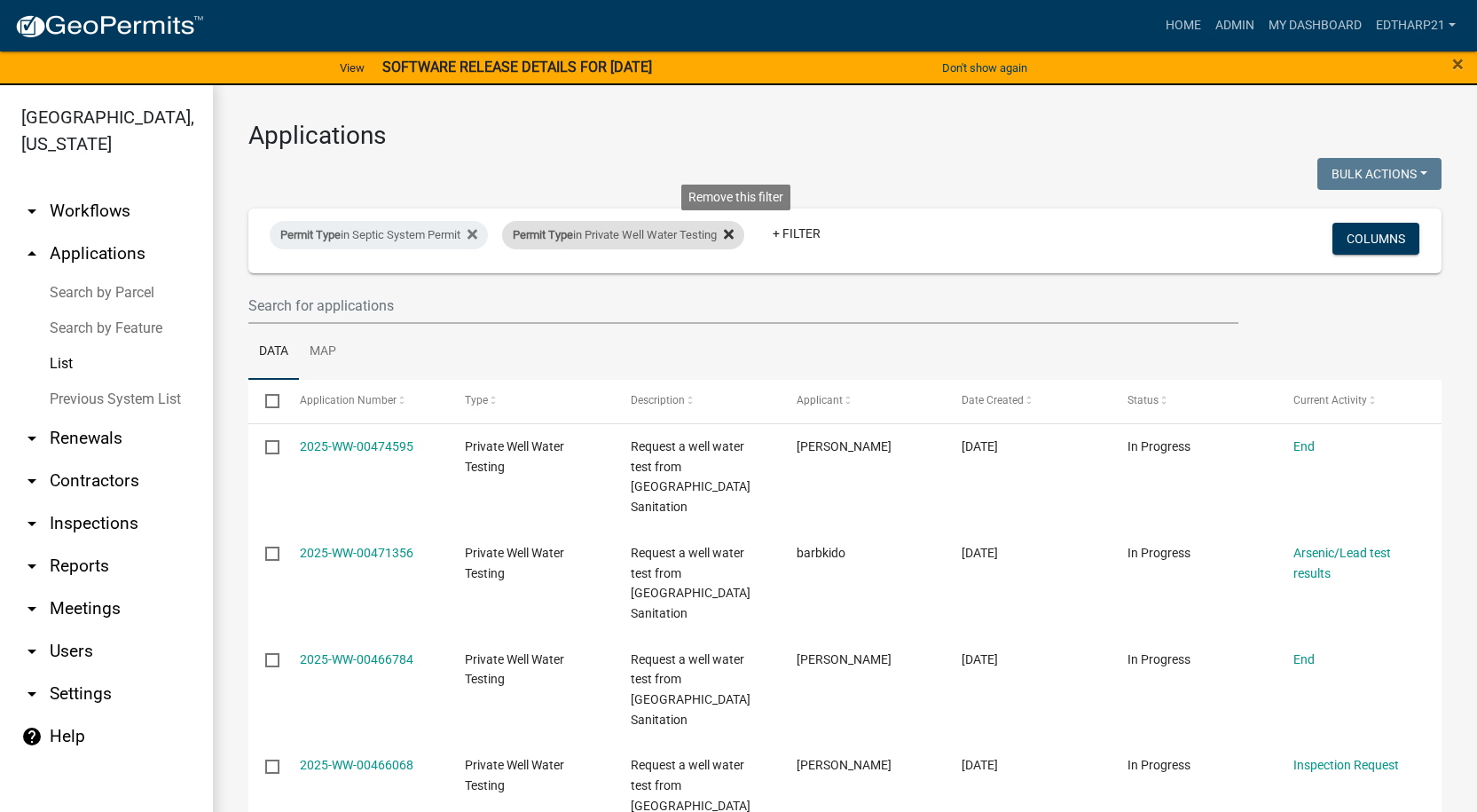
click at [734, 234] on icon at bounding box center [729, 234] width 10 height 10
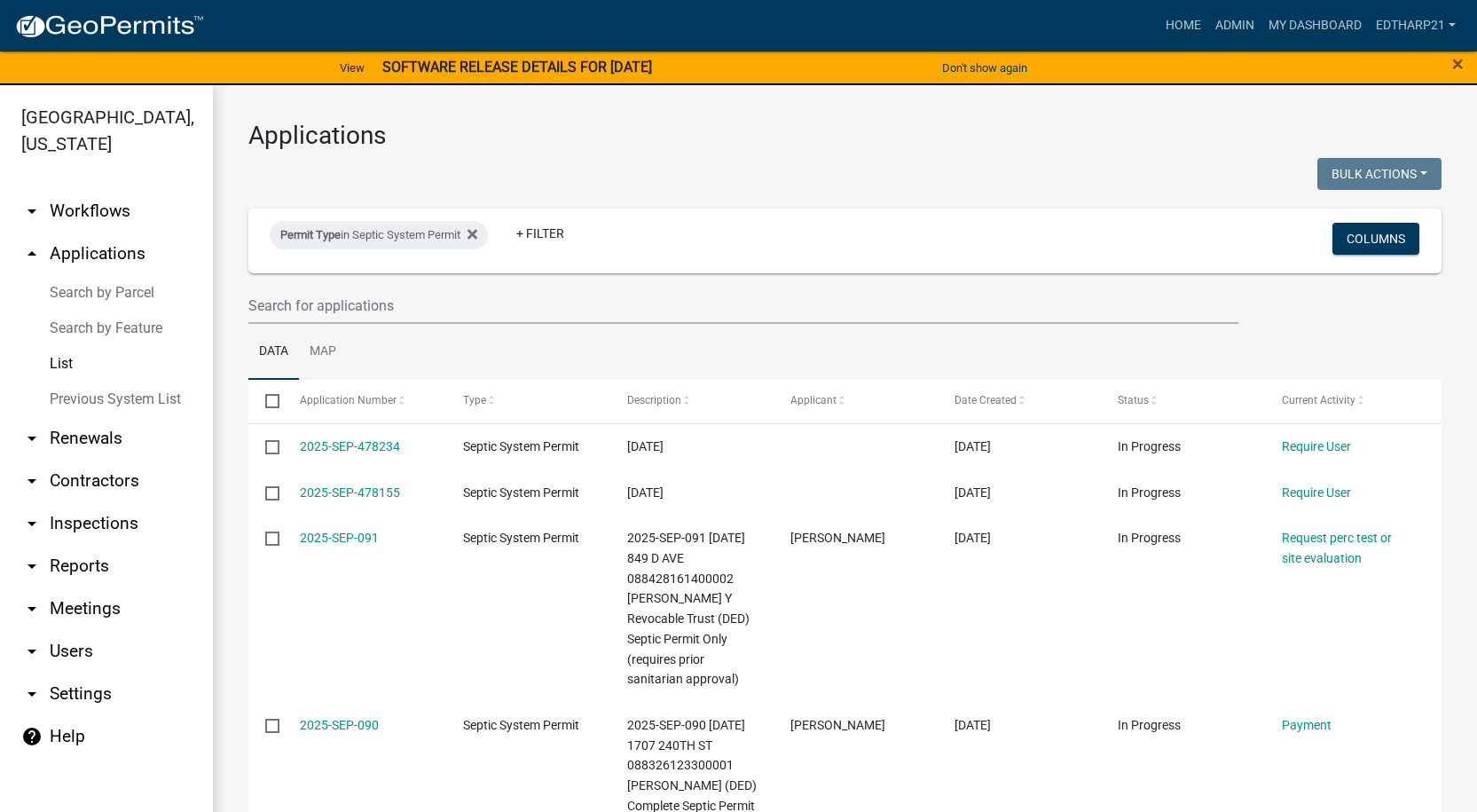
click at [88, 381] on link "Previous System List" at bounding box center [106, 399] width 213 height 35
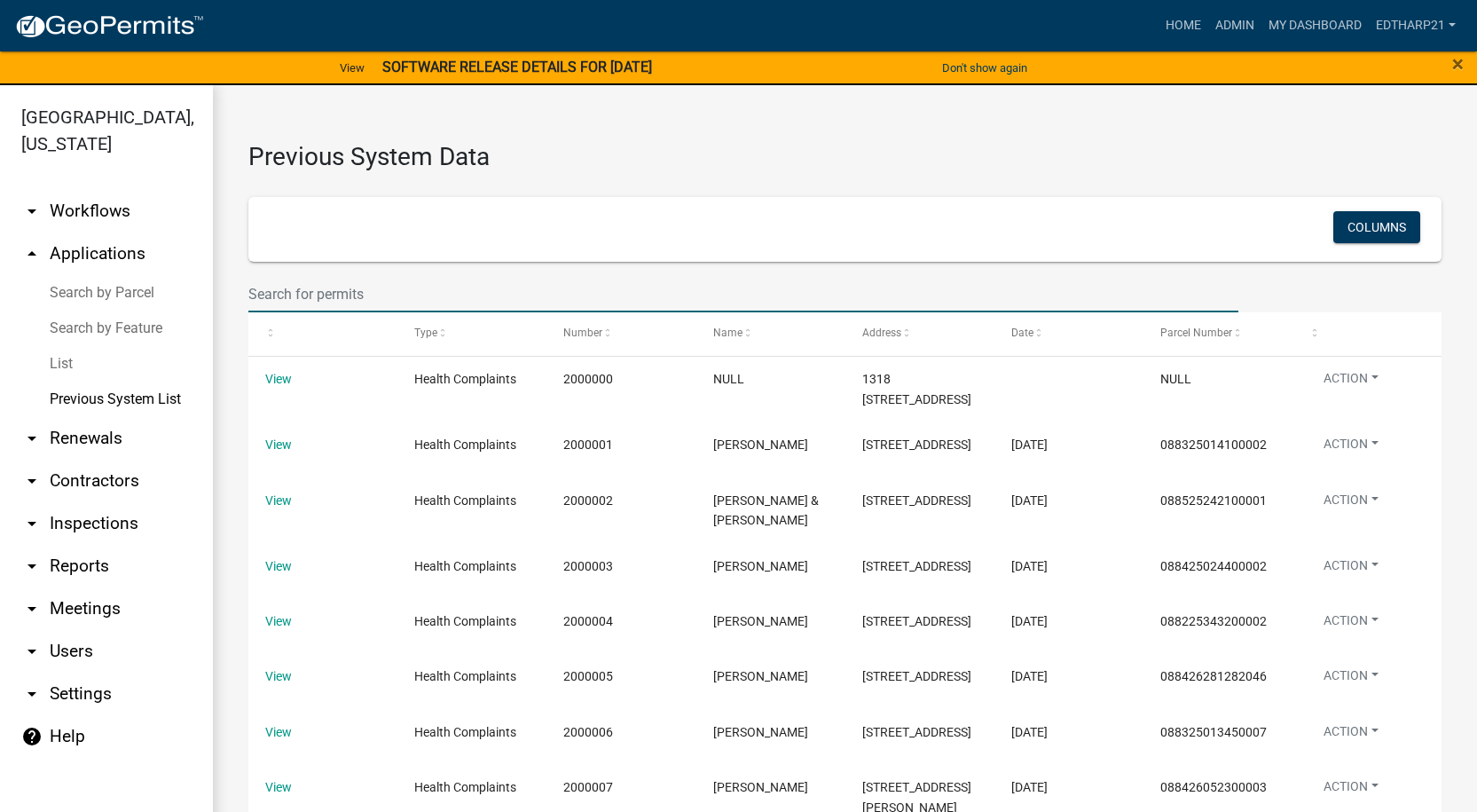
click at [273, 292] on input "text" at bounding box center [743, 294] width 990 height 36
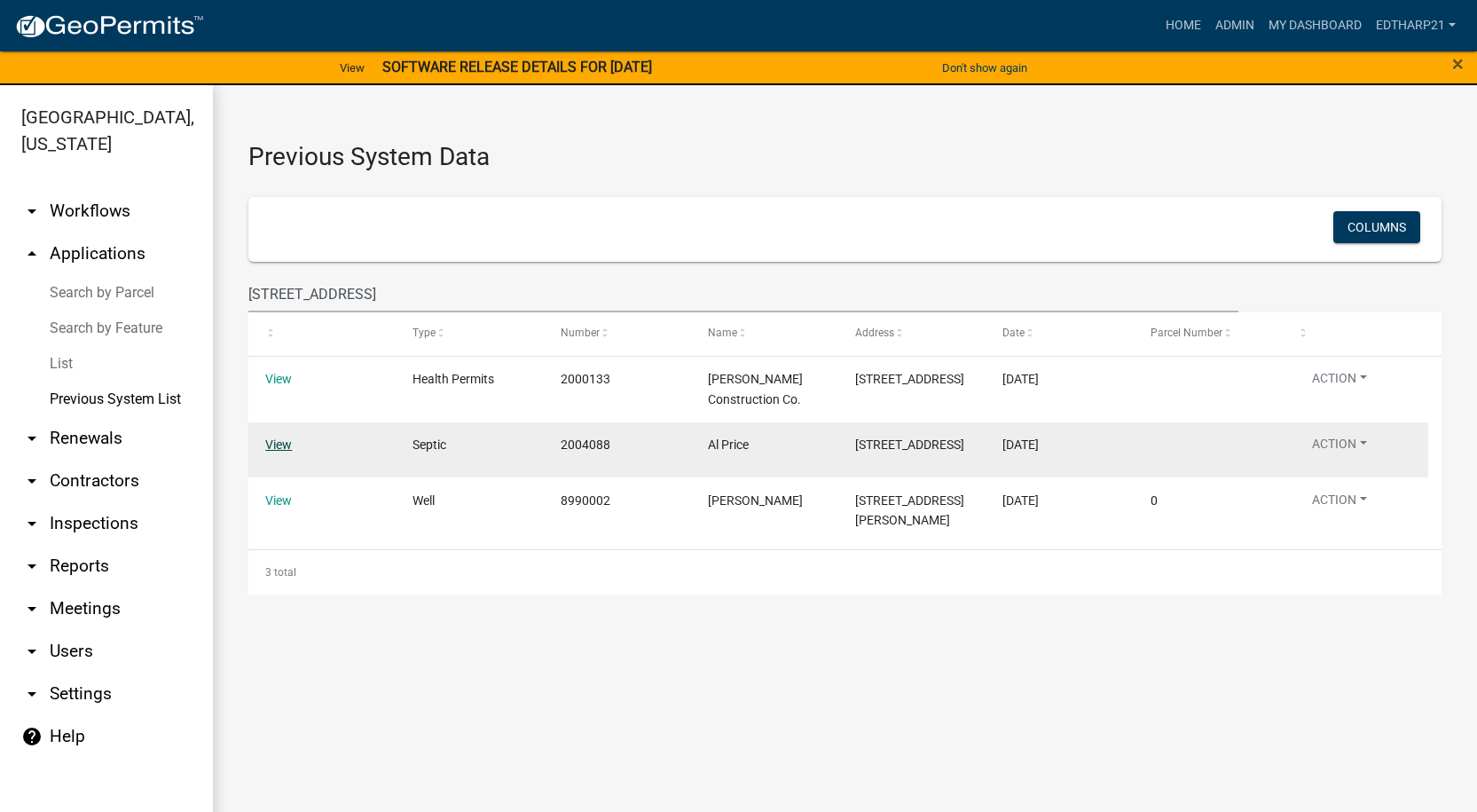
click at [274, 443] on link "View" at bounding box center [278, 444] width 26 height 15
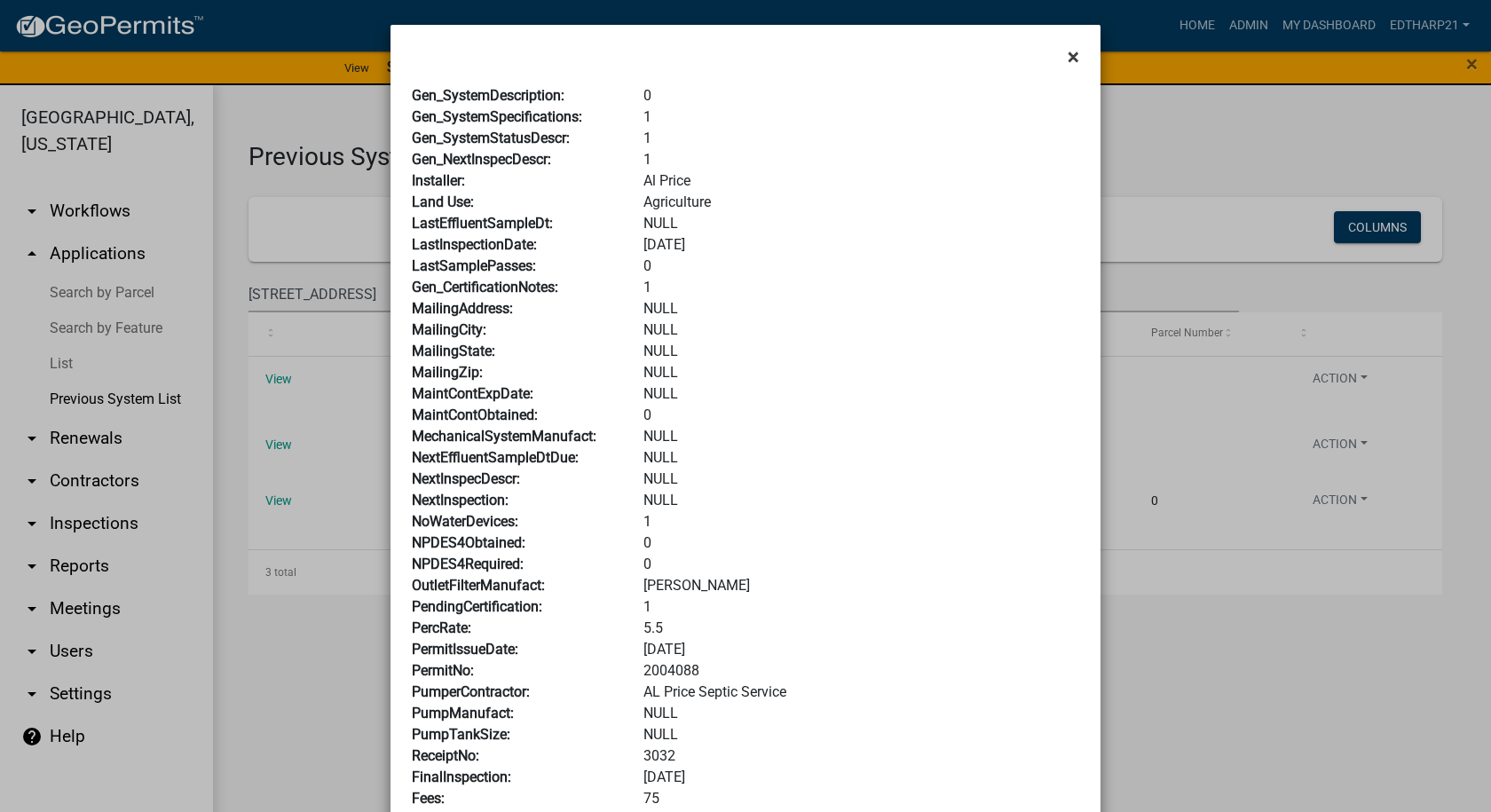
click at [1068, 51] on span "×" at bounding box center [1073, 56] width 12 height 25
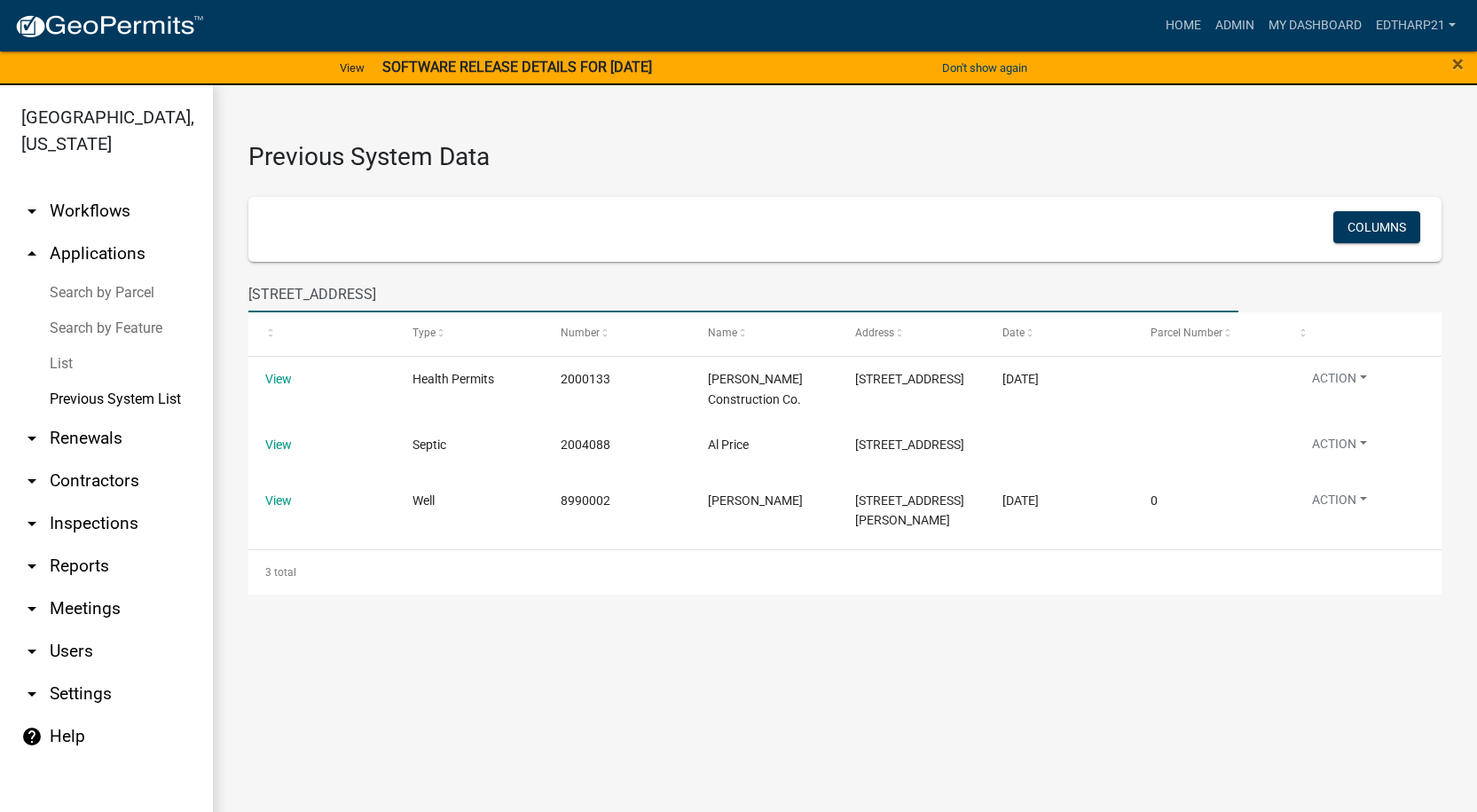
click at [310, 301] on input "[STREET_ADDRESS]" at bounding box center [743, 294] width 990 height 36
type input "9"
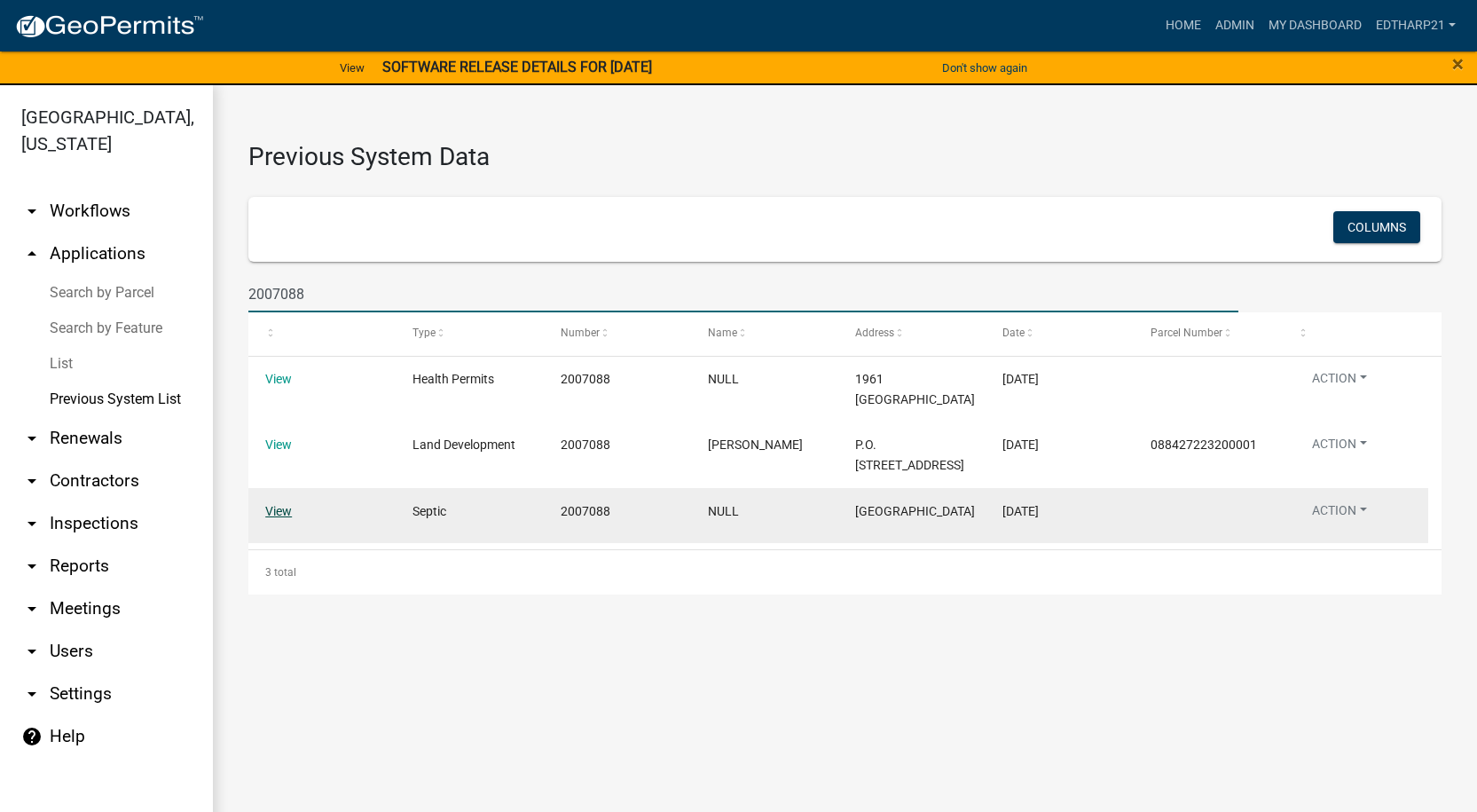
type input "2007088"
click at [275, 504] on link "View" at bounding box center [278, 511] width 26 height 15
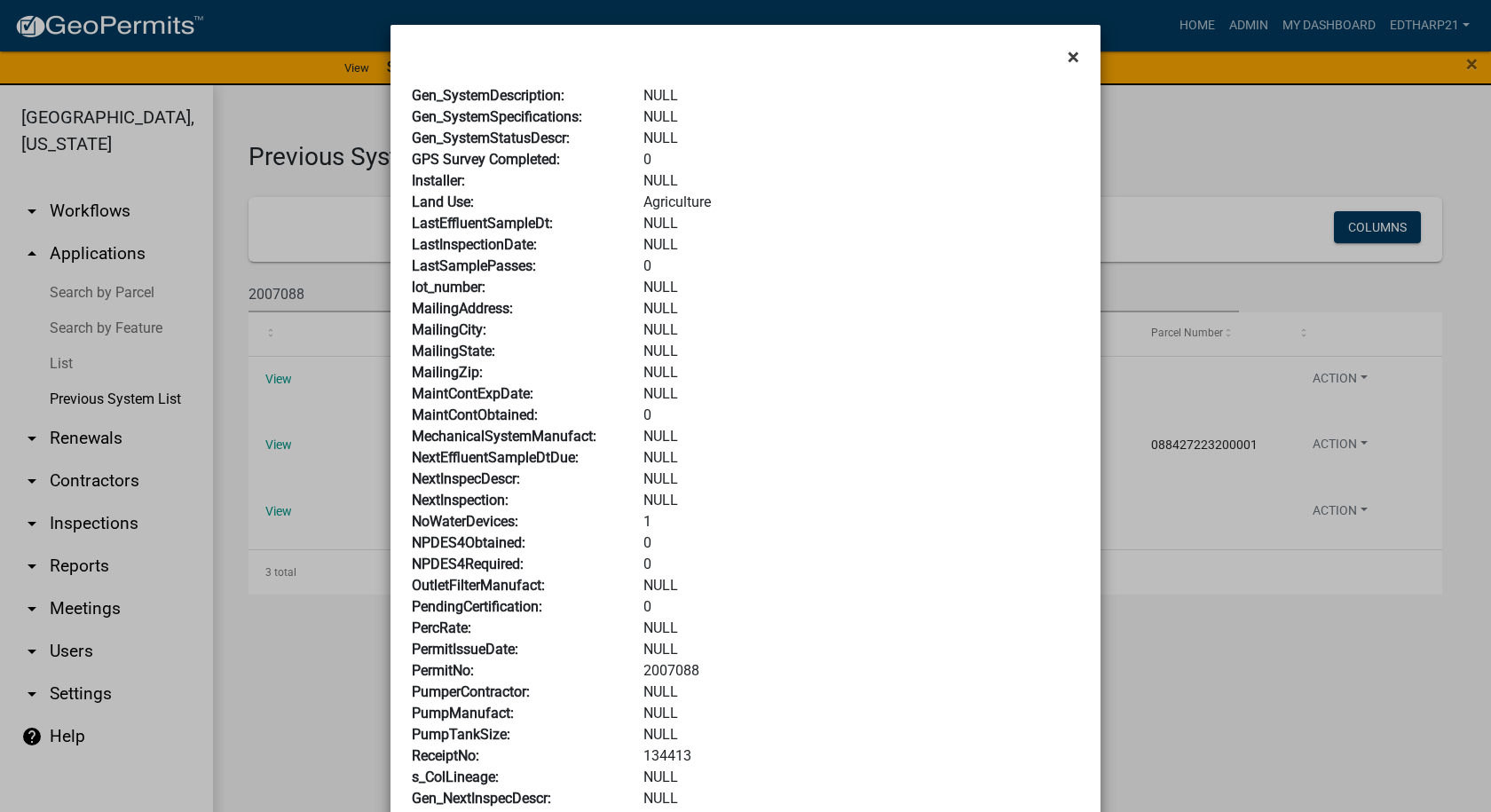
click at [1068, 53] on span "×" at bounding box center [1073, 56] width 12 height 25
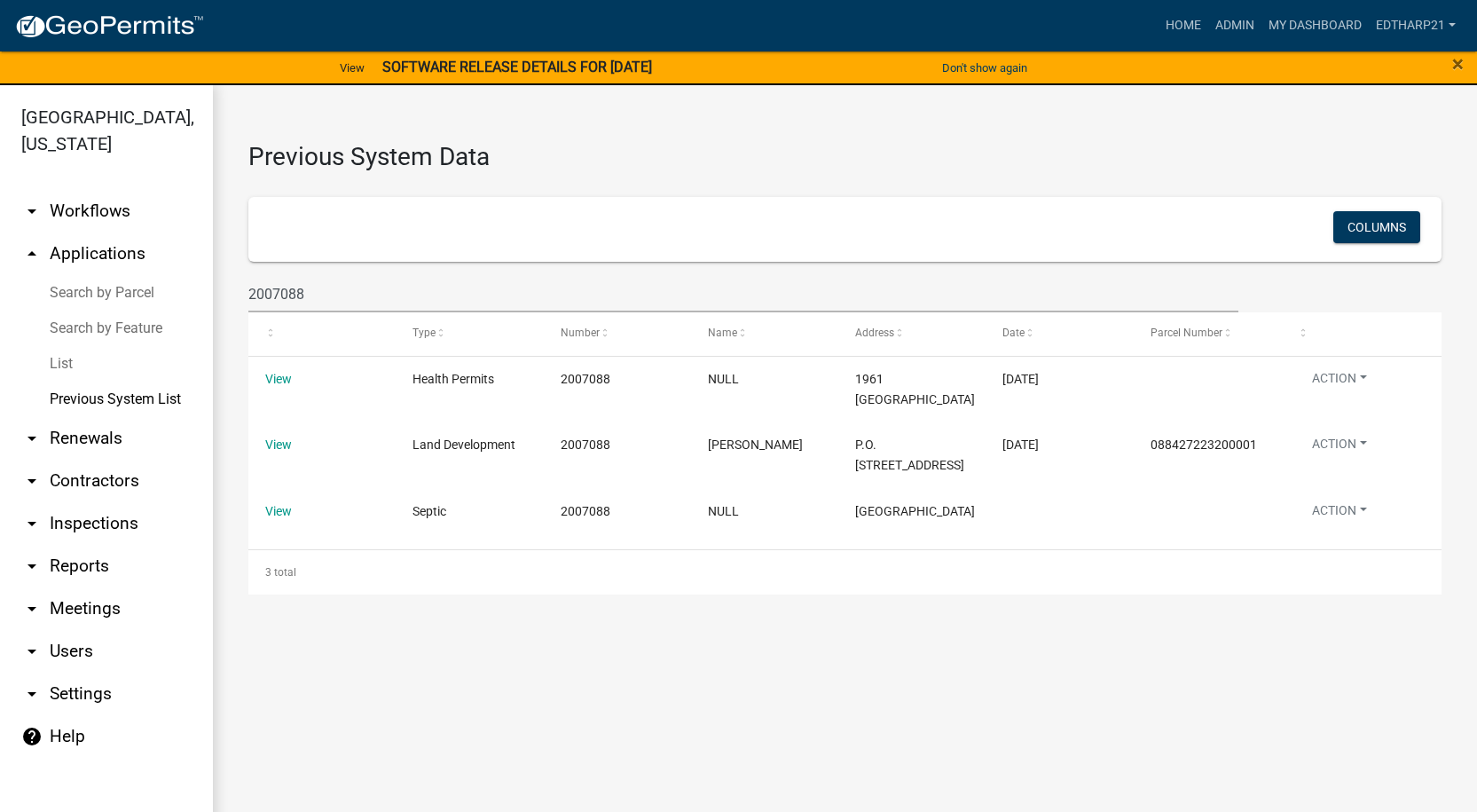
click at [78, 233] on link "arrow_drop_up Applications" at bounding box center [106, 253] width 213 height 43
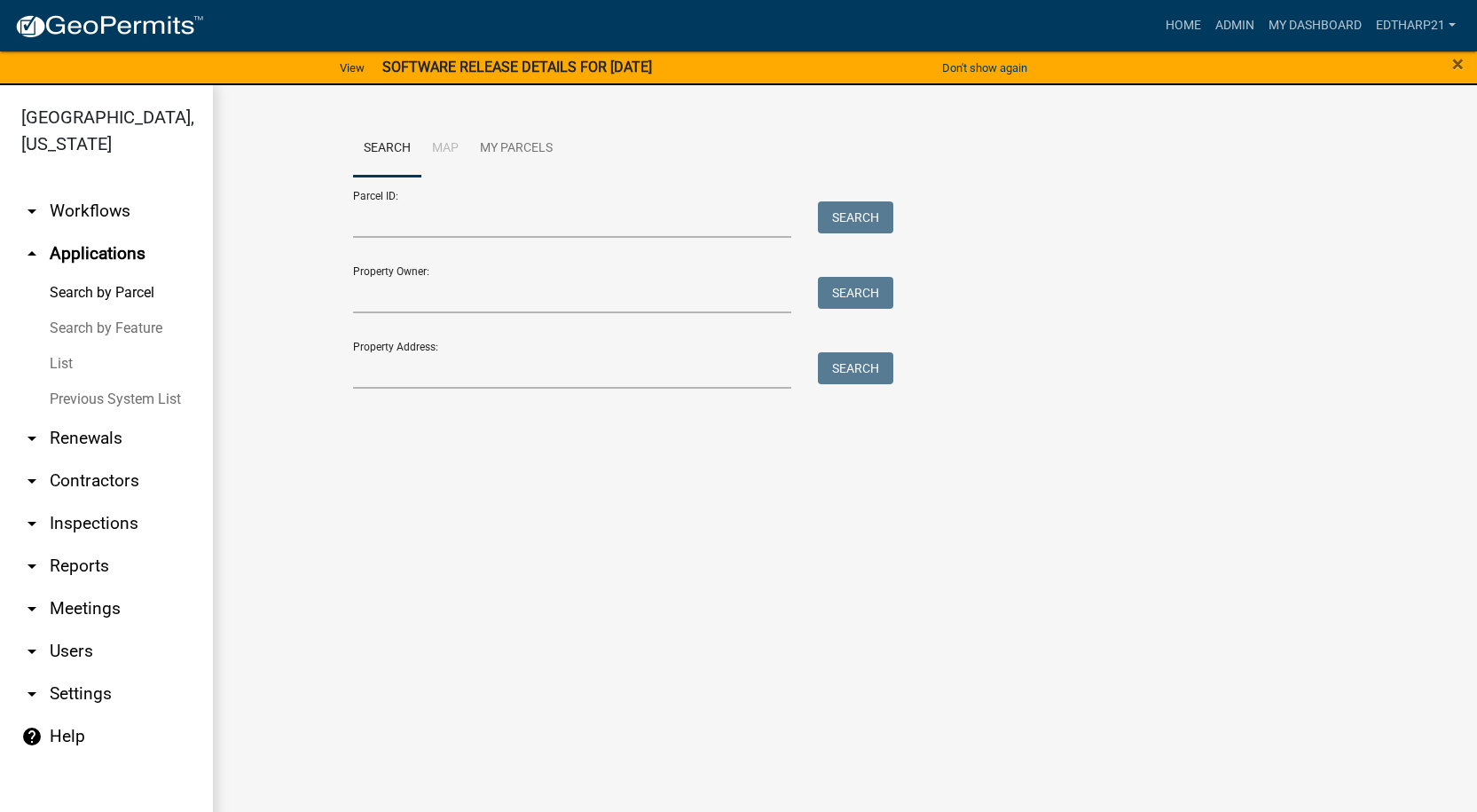
click at [52, 346] on link "List" at bounding box center [106, 363] width 213 height 35
